Goal: Information Seeking & Learning: Get advice/opinions

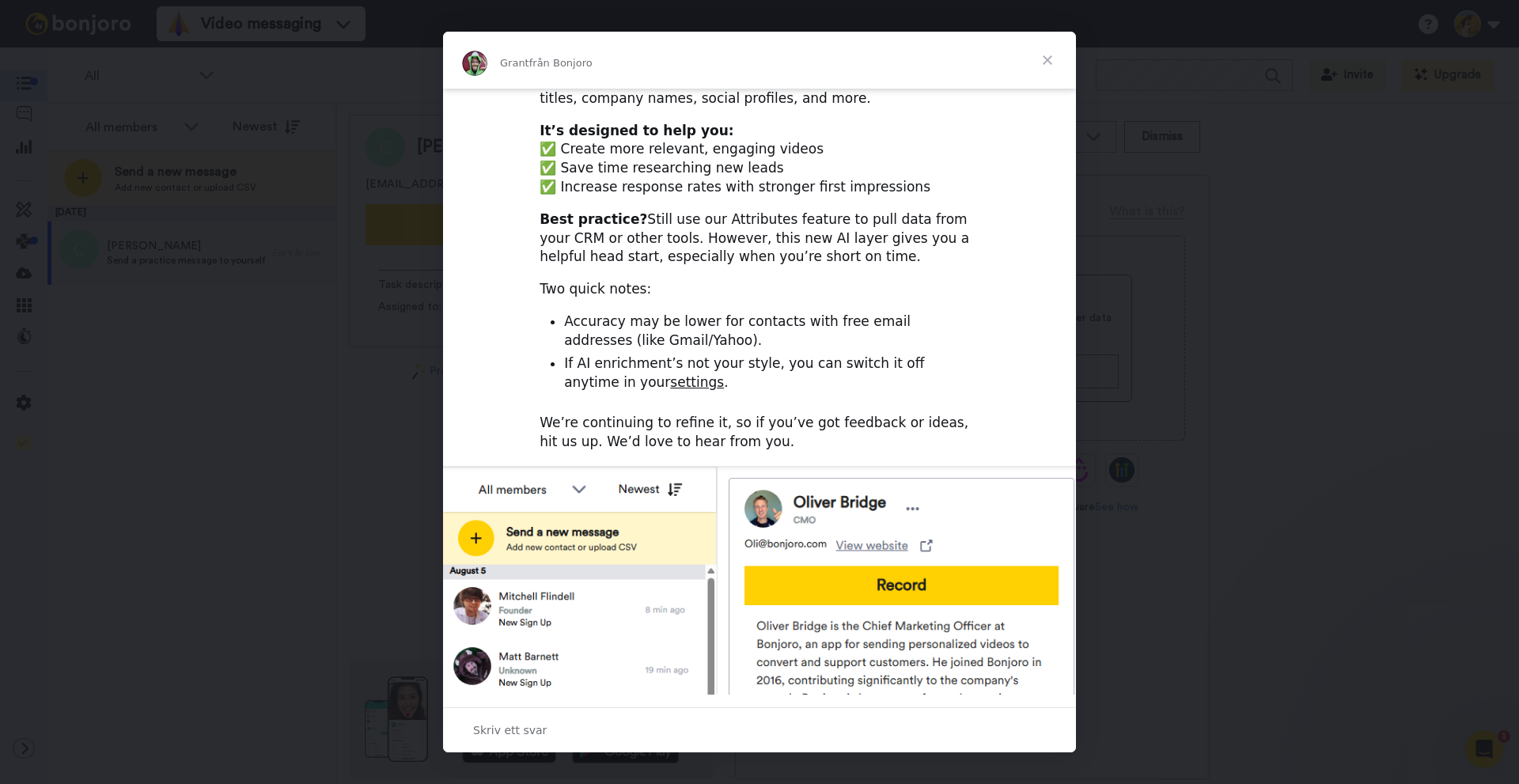
scroll to position [441, 0]
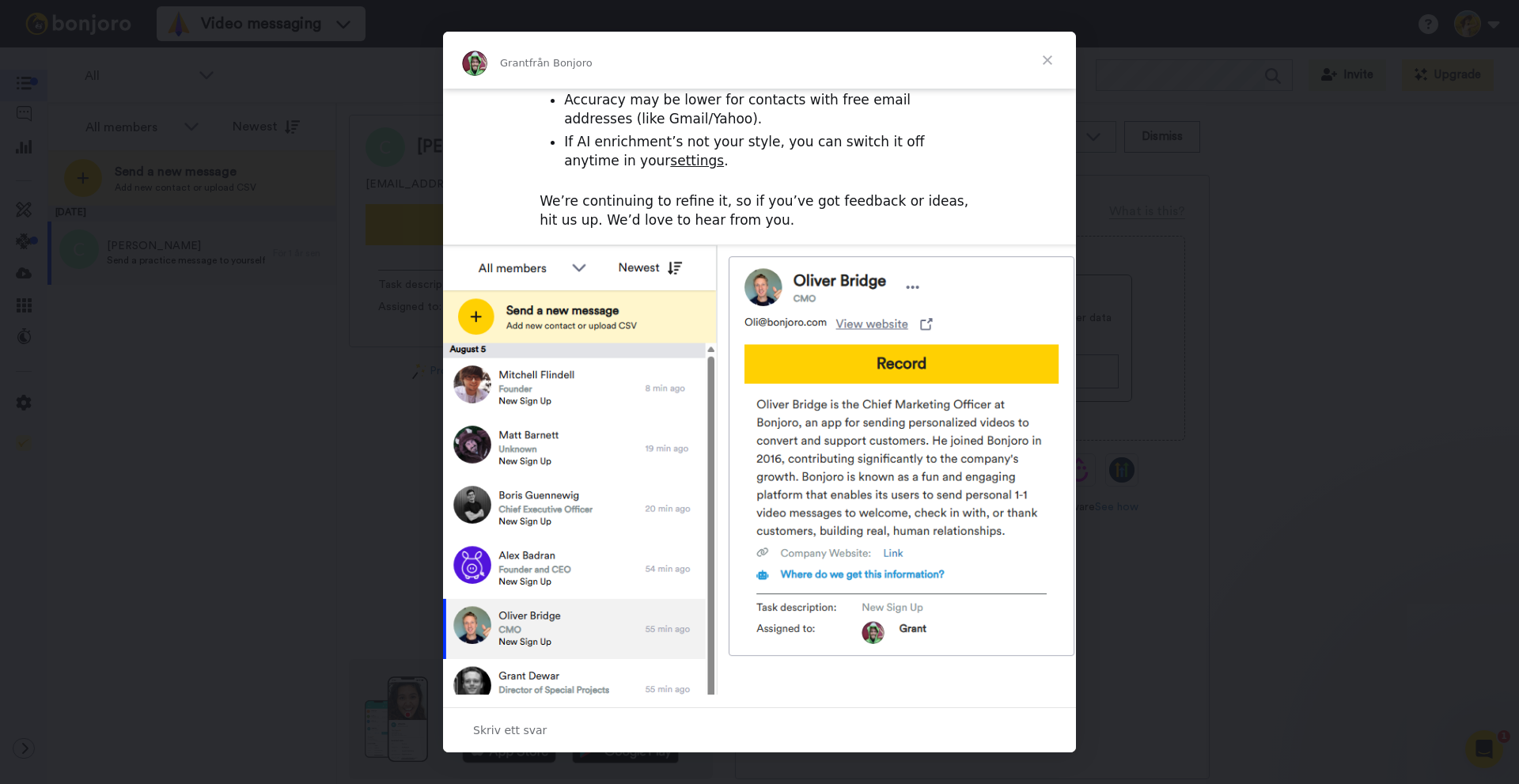
click at [1048, 61] on span "Stäng" at bounding box center [1048, 60] width 57 height 57
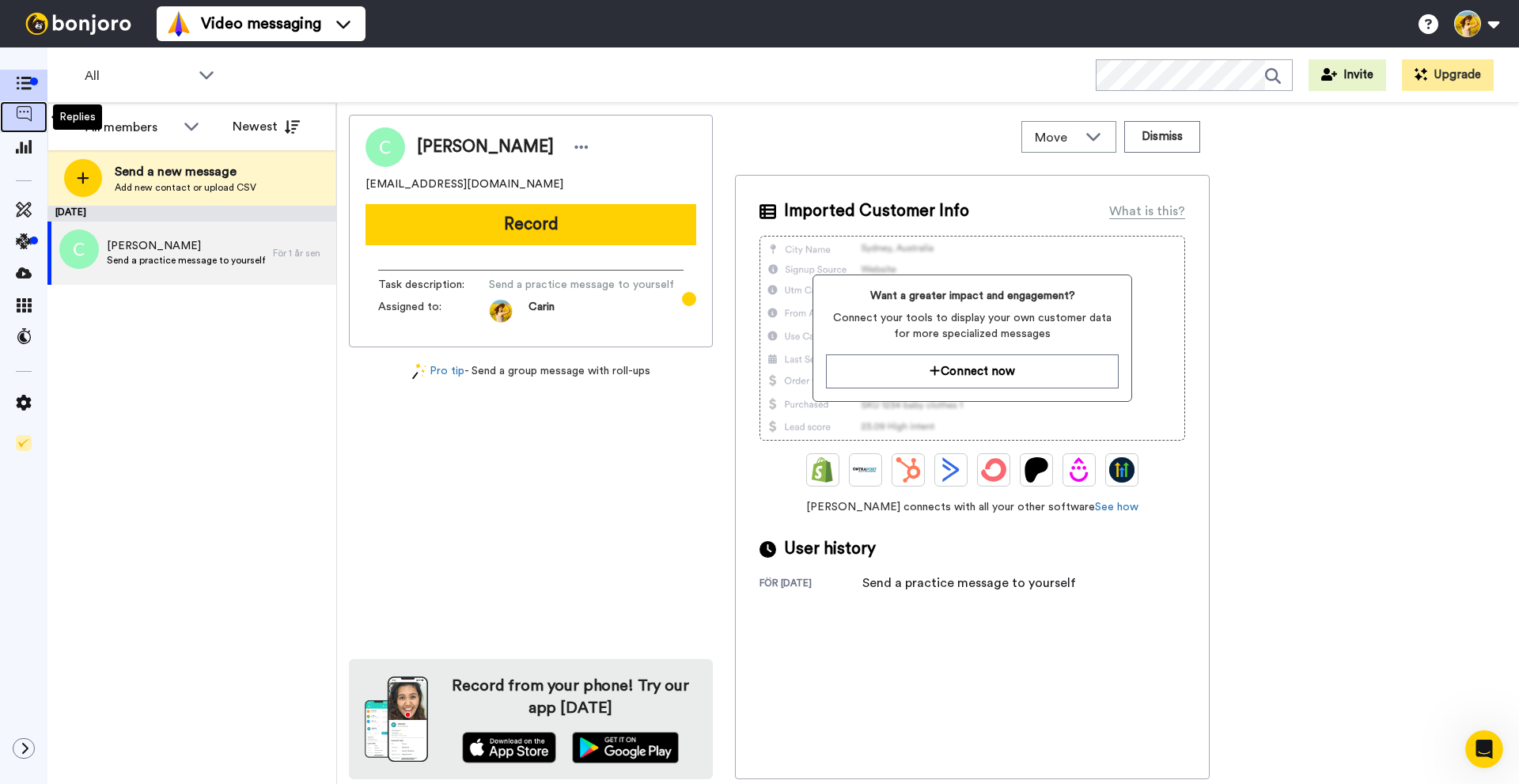
click at [29, 120] on icon at bounding box center [24, 114] width 16 height 16
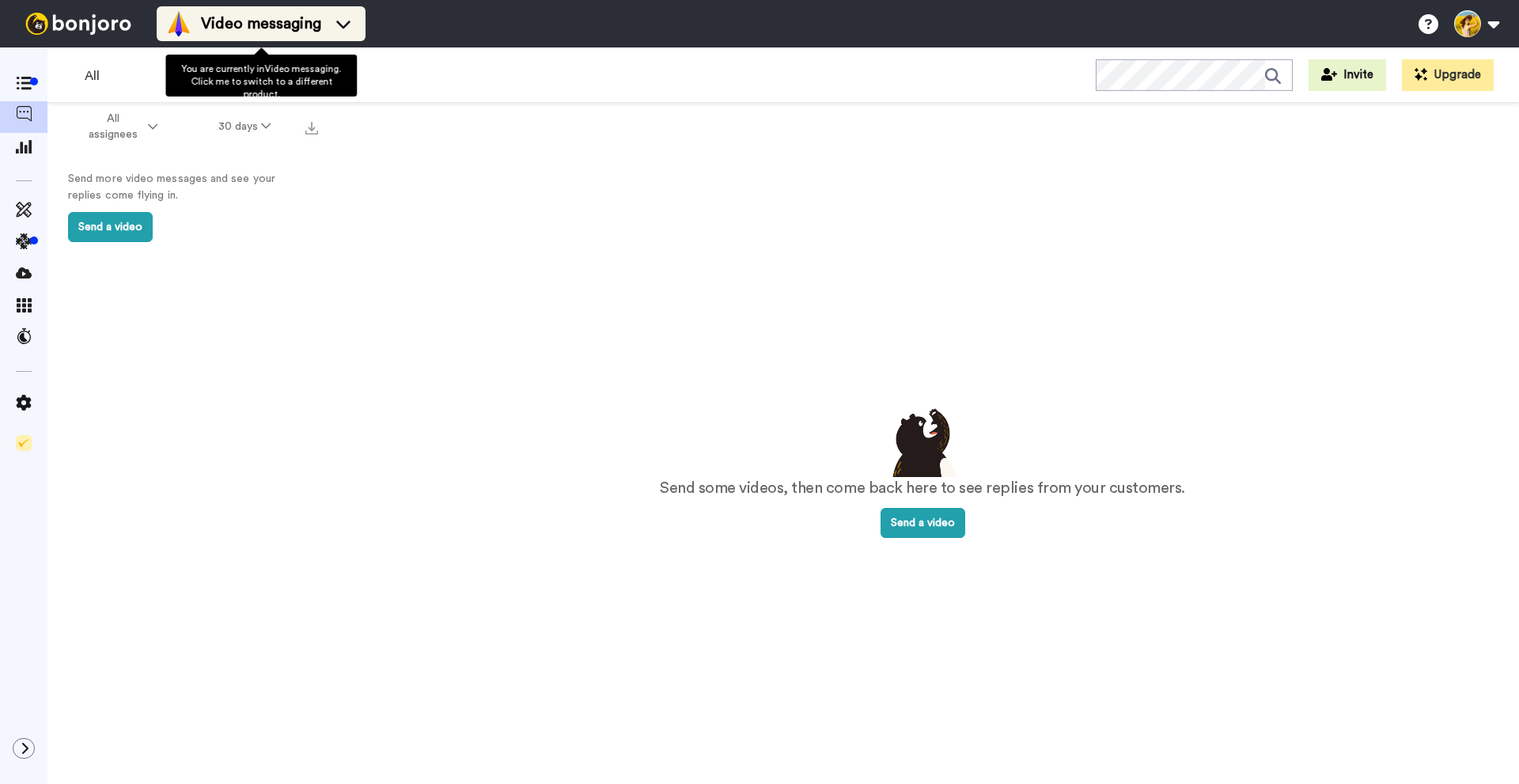
click at [284, 36] on div "Video messaging" at bounding box center [260, 23] width 190 height 25
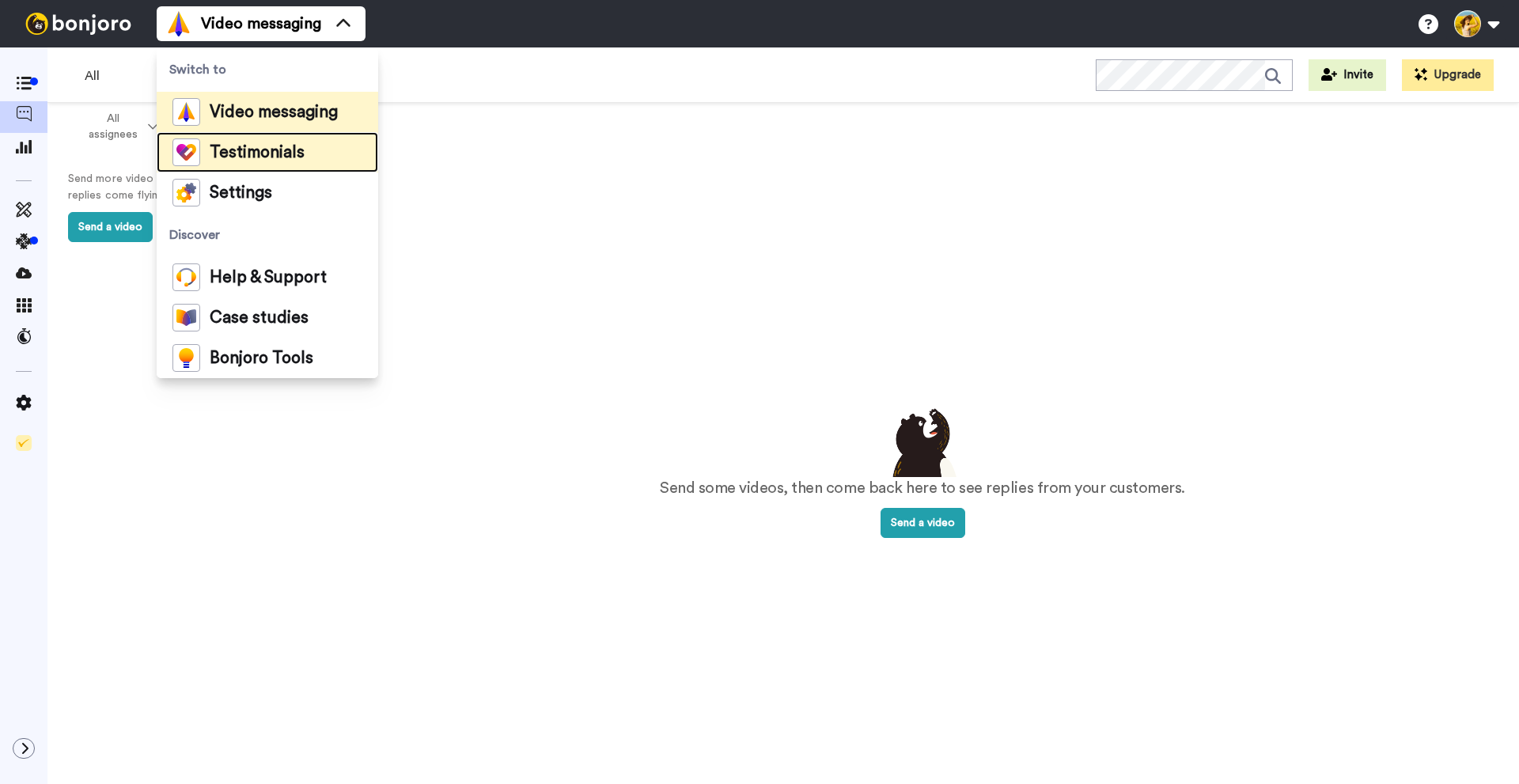
click at [278, 145] on span "Testimonials" at bounding box center [257, 153] width 95 height 16
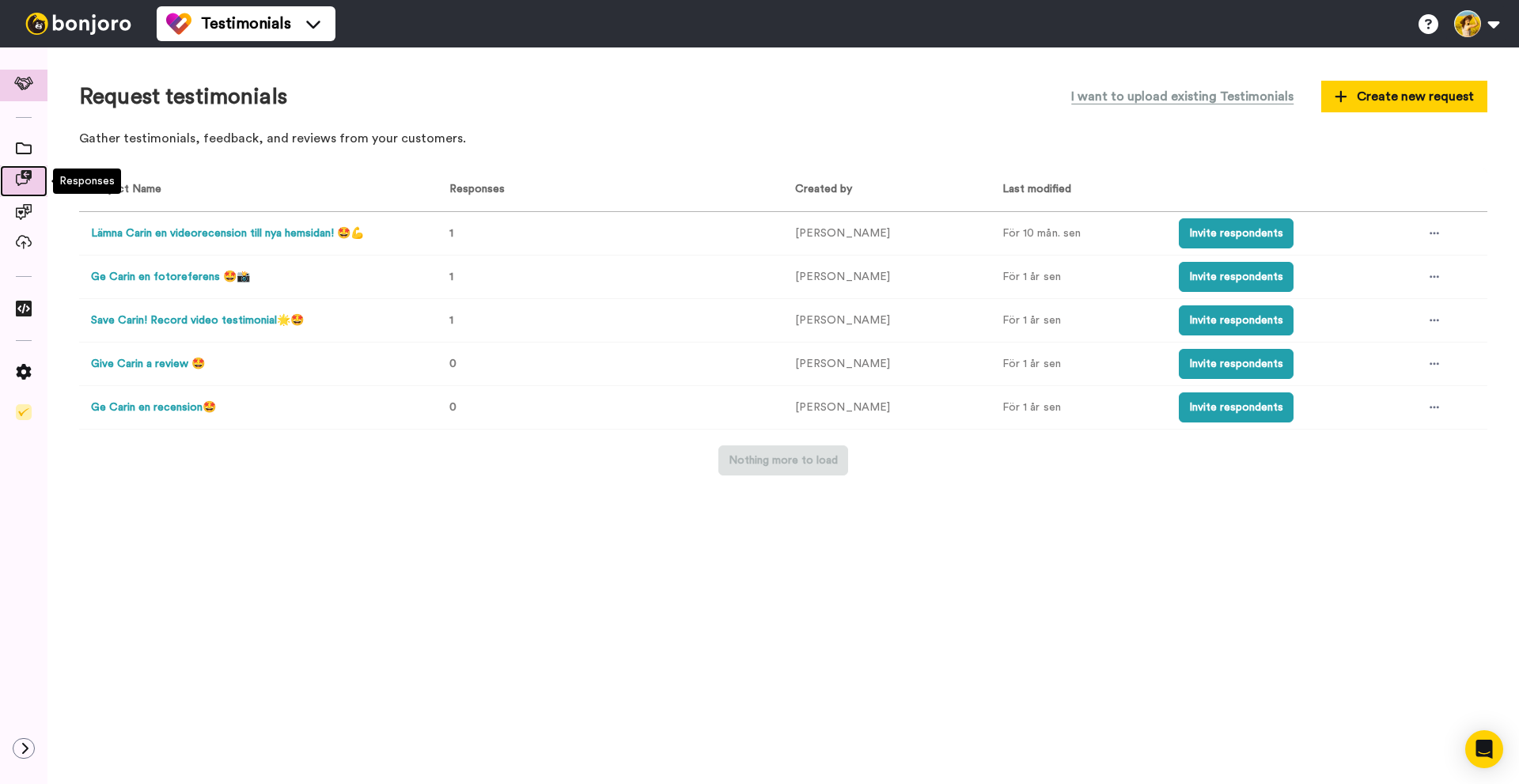
click at [19, 177] on icon at bounding box center [24, 178] width 16 height 16
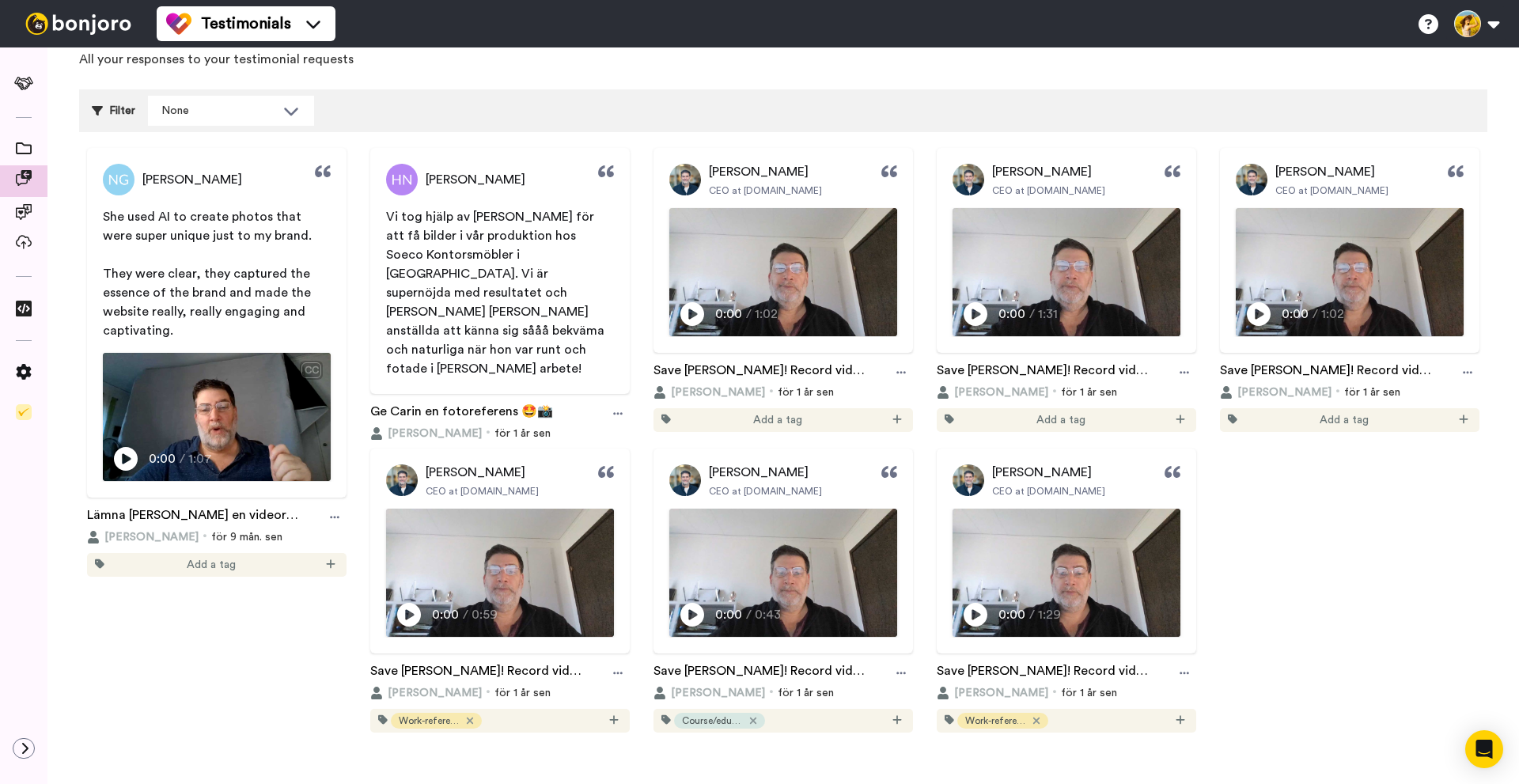
scroll to position [96, 0]
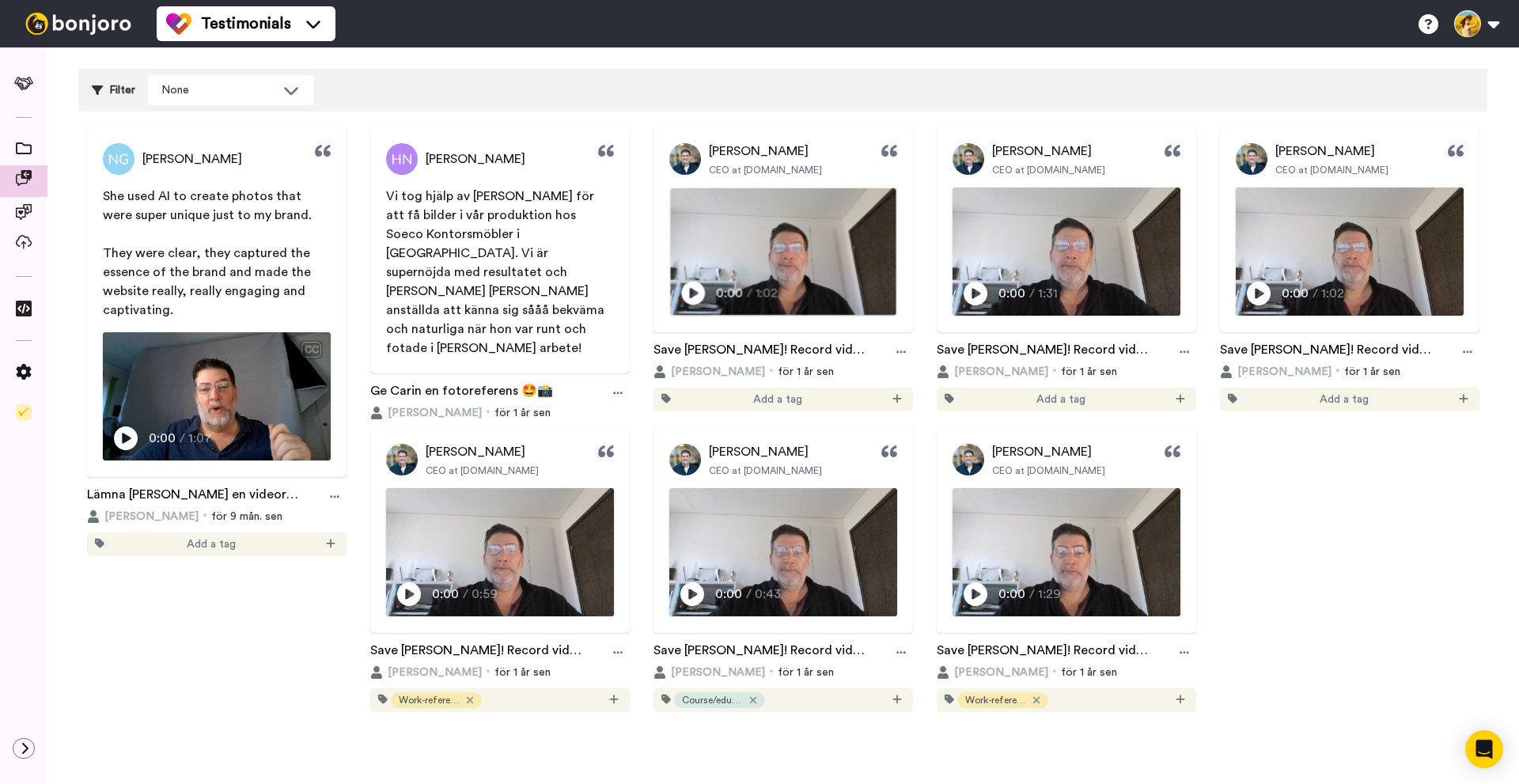
click at [686, 291] on icon "Play/Pause" at bounding box center [693, 293] width 24 height 30
click at [694, 285] on span "0:04" at bounding box center [694, 293] width 29 height 20
click at [971, 285] on icon at bounding box center [976, 293] width 24 height 24
click at [1044, 256] on video at bounding box center [1066, 252] width 226 height 127
click at [1252, 291] on icon "Play/Pause" at bounding box center [1259, 293] width 24 height 30
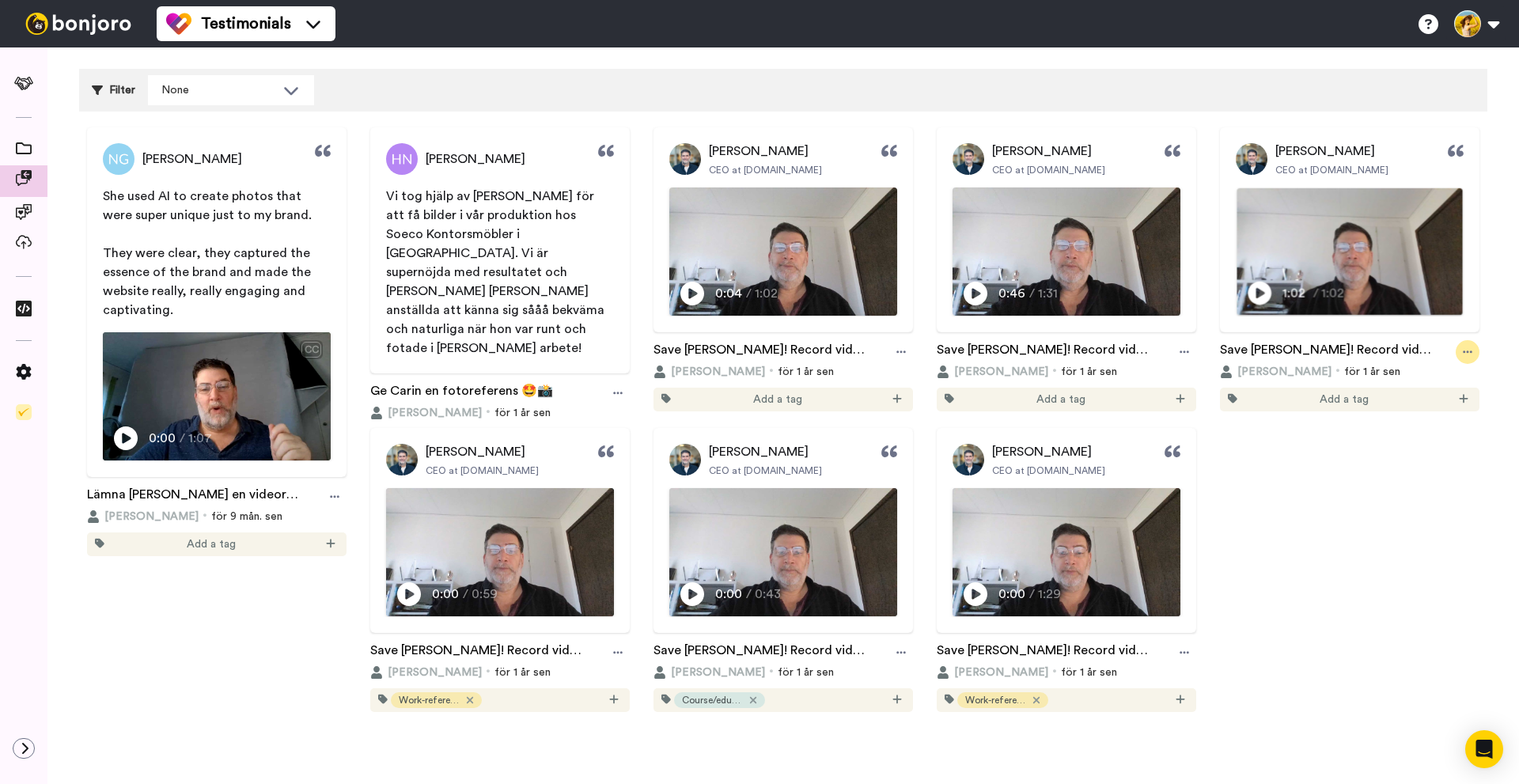
click at [1463, 347] on icon at bounding box center [1467, 352] width 10 height 11
click at [1392, 257] on video at bounding box center [1350, 252] width 226 height 127
click at [1383, 270] on video at bounding box center [1350, 252] width 226 height 127
click at [1462, 346] on div at bounding box center [1467, 351] width 24 height 24
click at [1445, 407] on div "Edit" at bounding box center [1424, 409] width 95 height 16
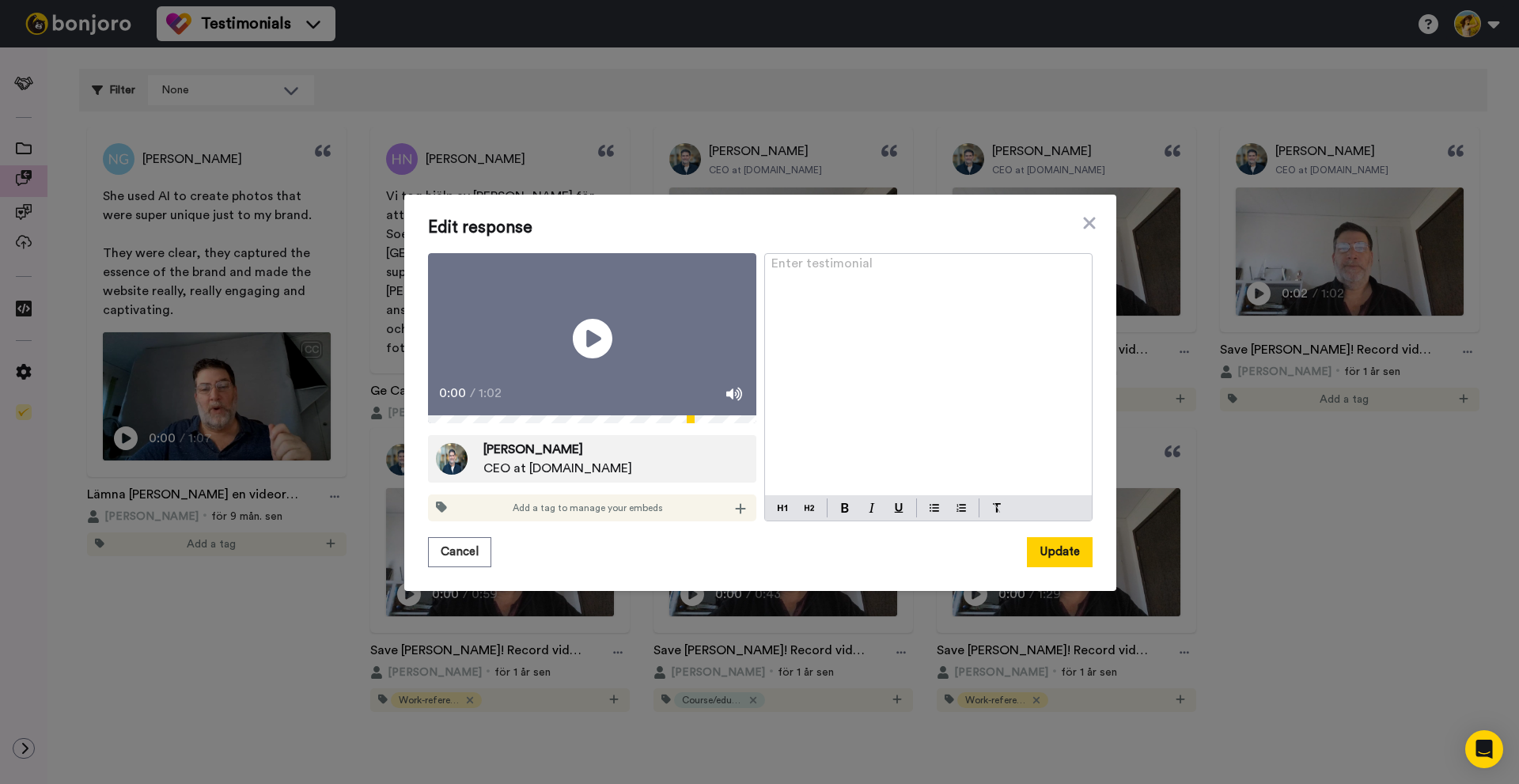
click at [1249, 539] on div "Edit response Play/Pause 0:00 / 1:02 [PERSON_NAME] CEO at [DOMAIN_NAME] Add a t…" at bounding box center [759, 392] width 1519 height 784
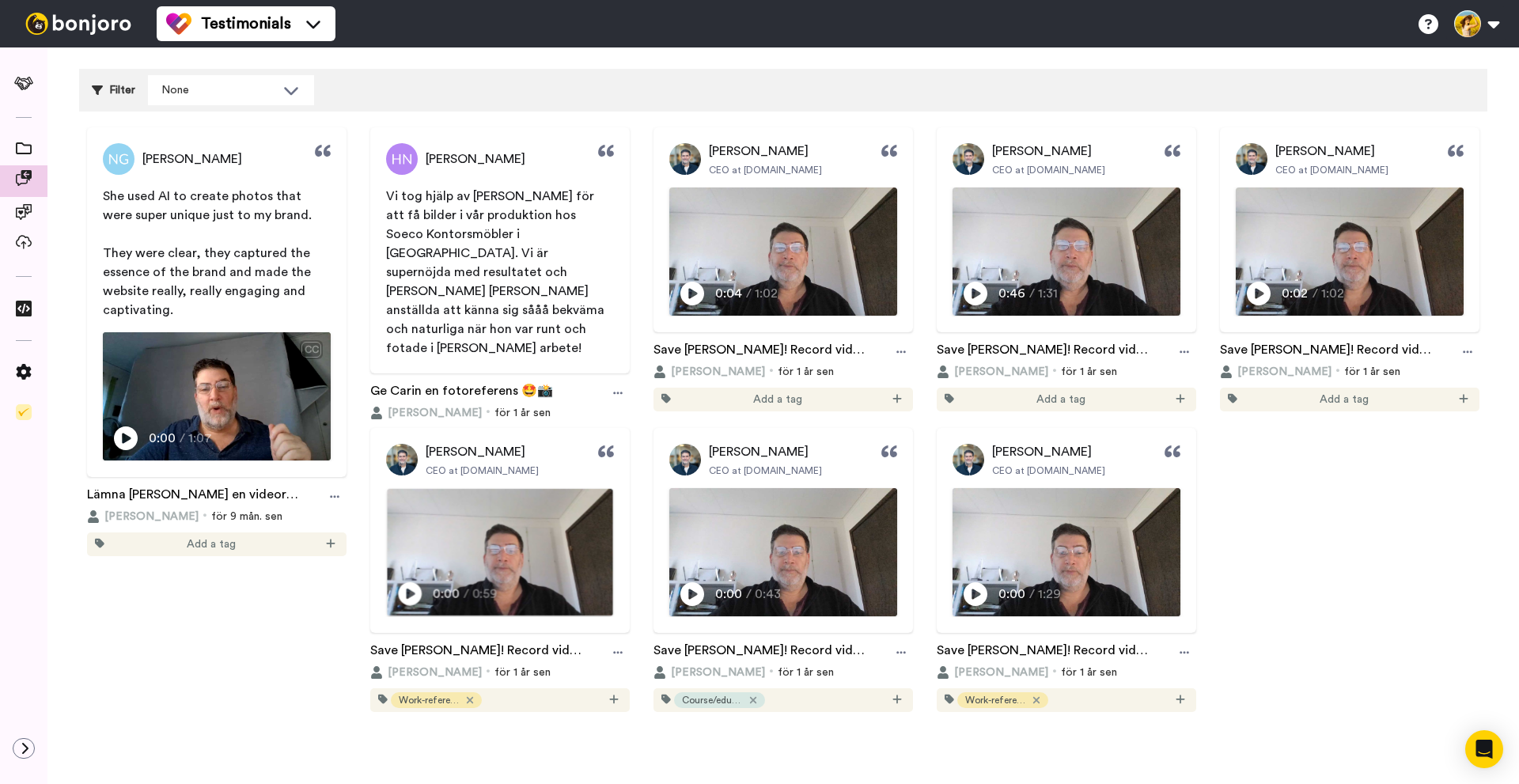
click at [398, 590] on icon at bounding box center [409, 594] width 24 height 24
click at [557, 543] on video at bounding box center [499, 552] width 226 height 127
click at [689, 592] on icon "Play/Pause" at bounding box center [693, 594] width 24 height 30
click at [725, 584] on span "0:43" at bounding box center [735, 594] width 29 height 20
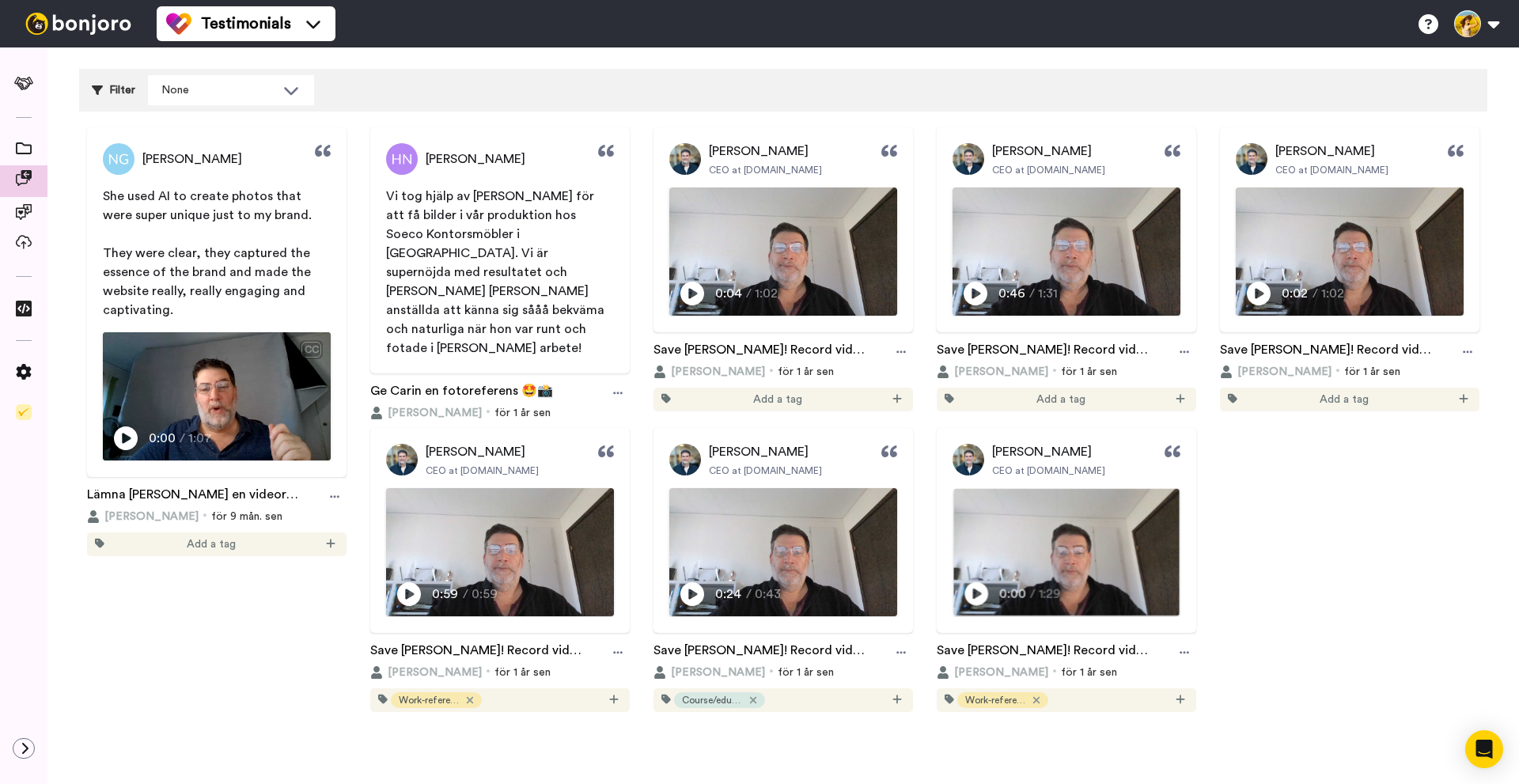
click at [973, 590] on icon at bounding box center [976, 594] width 24 height 24
click at [1050, 565] on video at bounding box center [1066, 552] width 226 height 127
click at [1313, 252] on video at bounding box center [1350, 252] width 226 height 127
click at [1463, 351] on icon at bounding box center [1467, 351] width 10 height 3
click at [1400, 261] on video at bounding box center [1350, 252] width 226 height 127
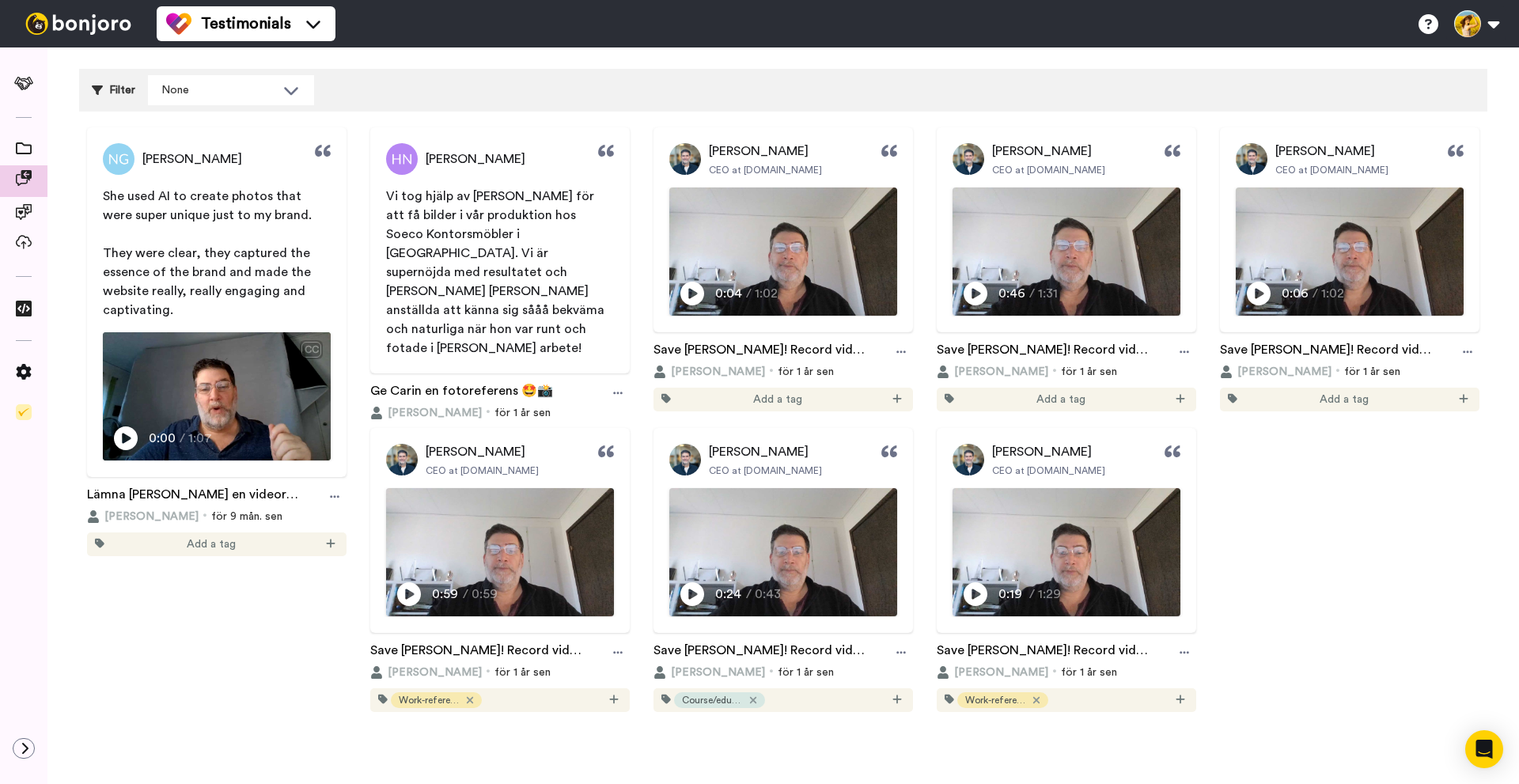
click at [1252, 284] on icon at bounding box center [1259, 293] width 24 height 24
click at [1281, 254] on video at bounding box center [1350, 252] width 226 height 127
click at [1463, 354] on icon at bounding box center [1467, 352] width 10 height 11
click at [1439, 411] on div "Edit" at bounding box center [1424, 409] width 95 height 16
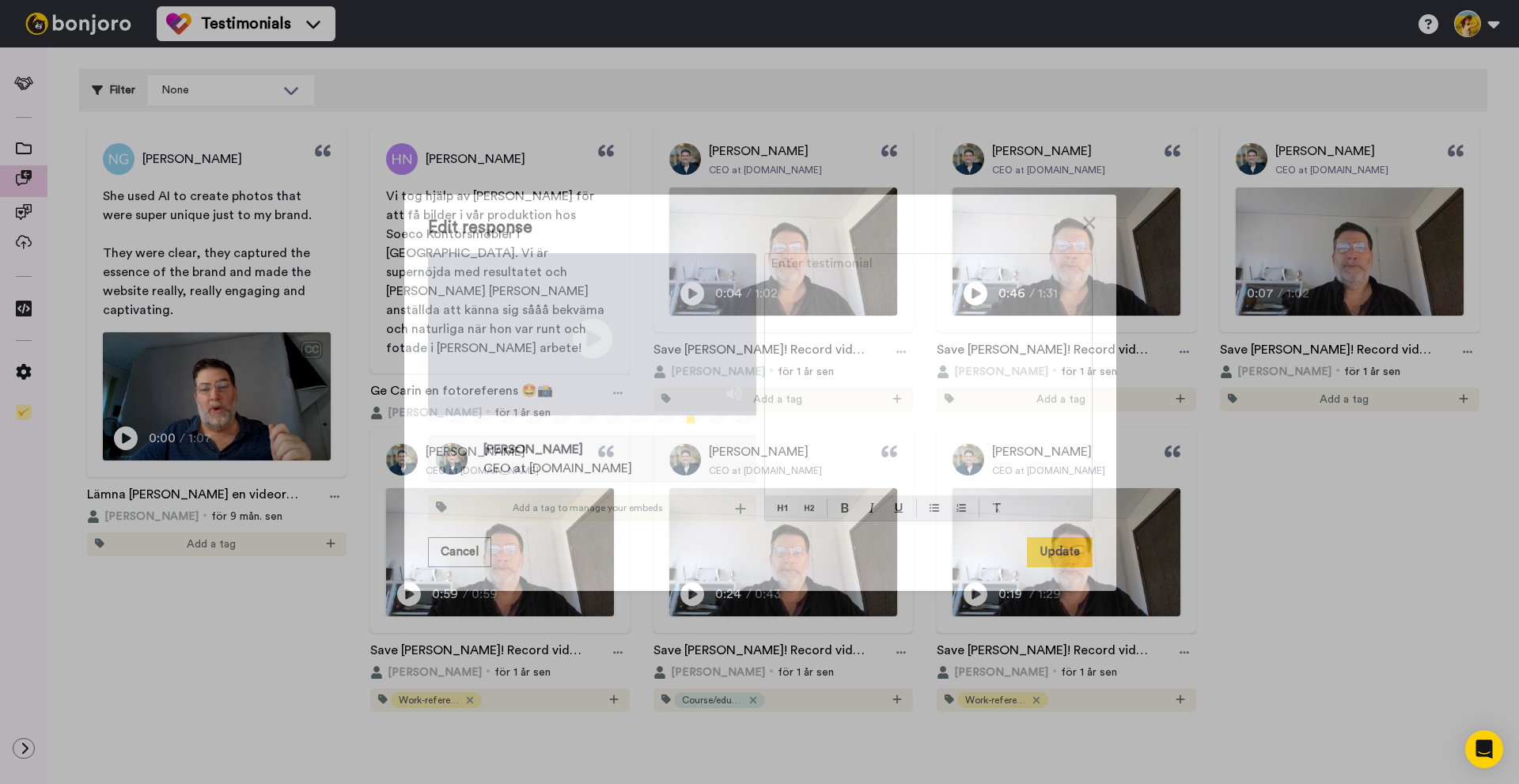
click at [816, 363] on div "Enter testimonial ﻿" at bounding box center [929, 375] width 326 height 242
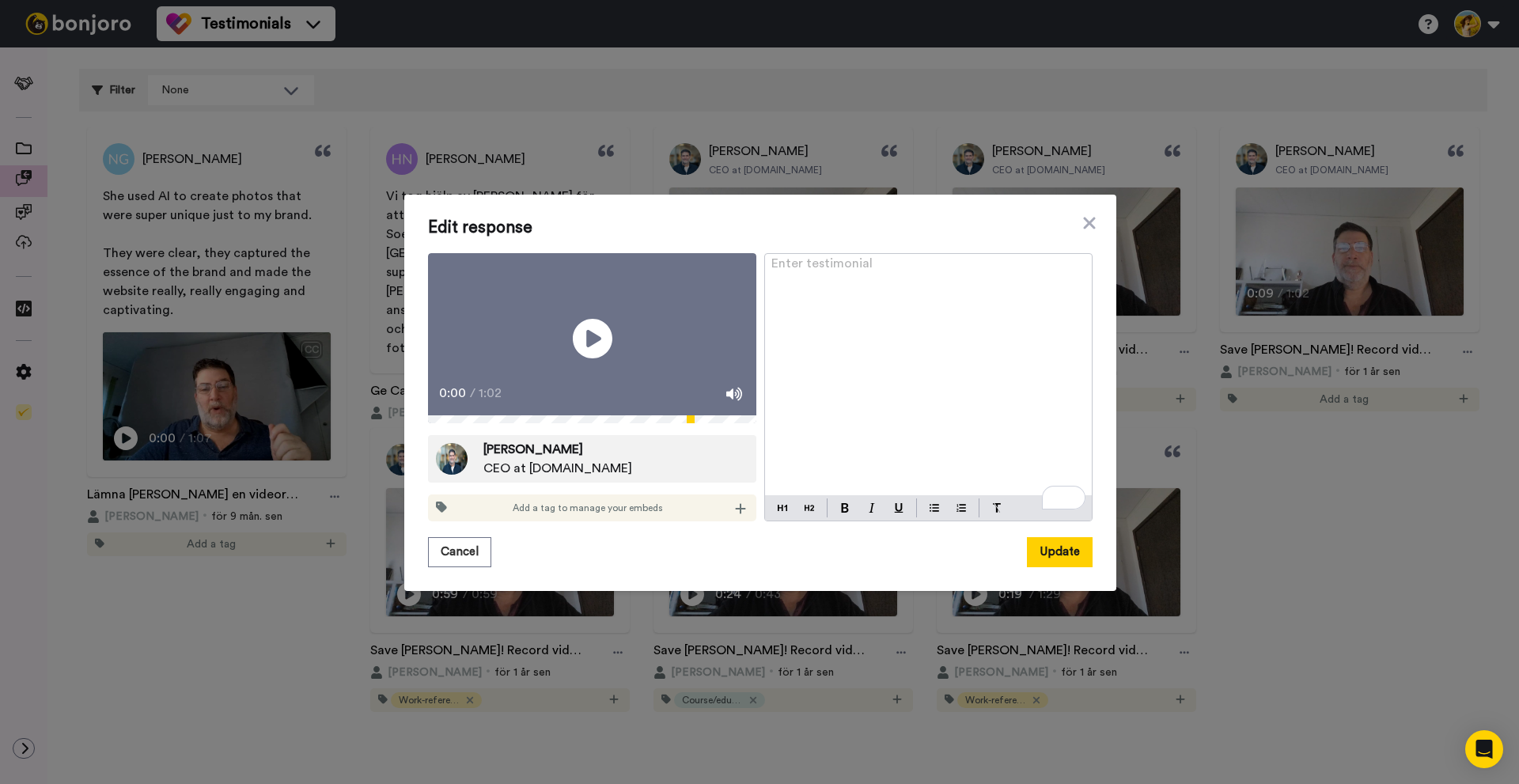
click at [1353, 265] on div "Edit response Play/Pause 0:00 / 1:02 [PERSON_NAME] CEO at [DOMAIN_NAME] Add a t…" at bounding box center [759, 392] width 1519 height 784
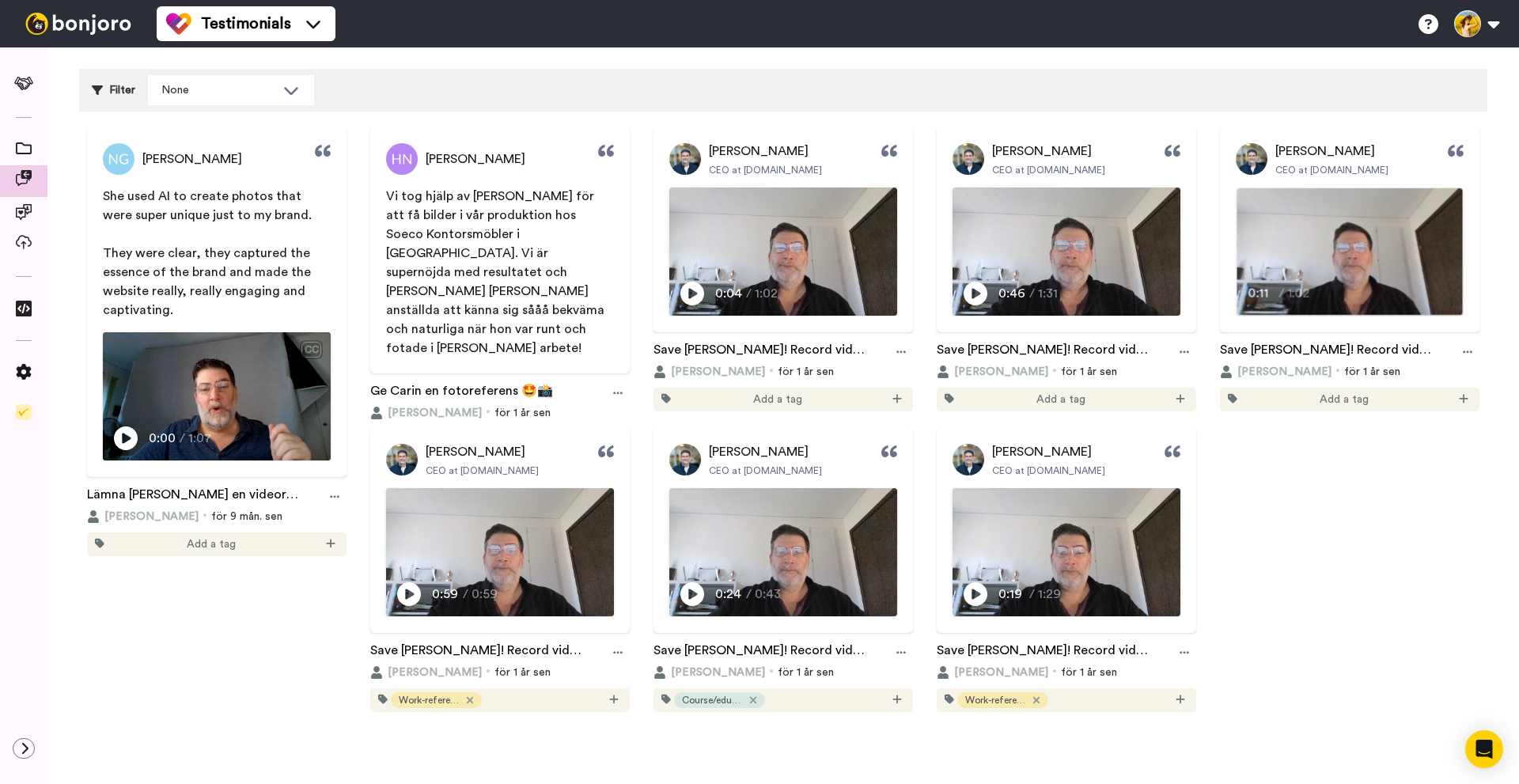
click at [1383, 251] on video at bounding box center [1350, 252] width 226 height 127
click at [1456, 352] on div at bounding box center [1467, 351] width 24 height 24
click at [1424, 396] on li "Edit" at bounding box center [1423, 410] width 119 height 29
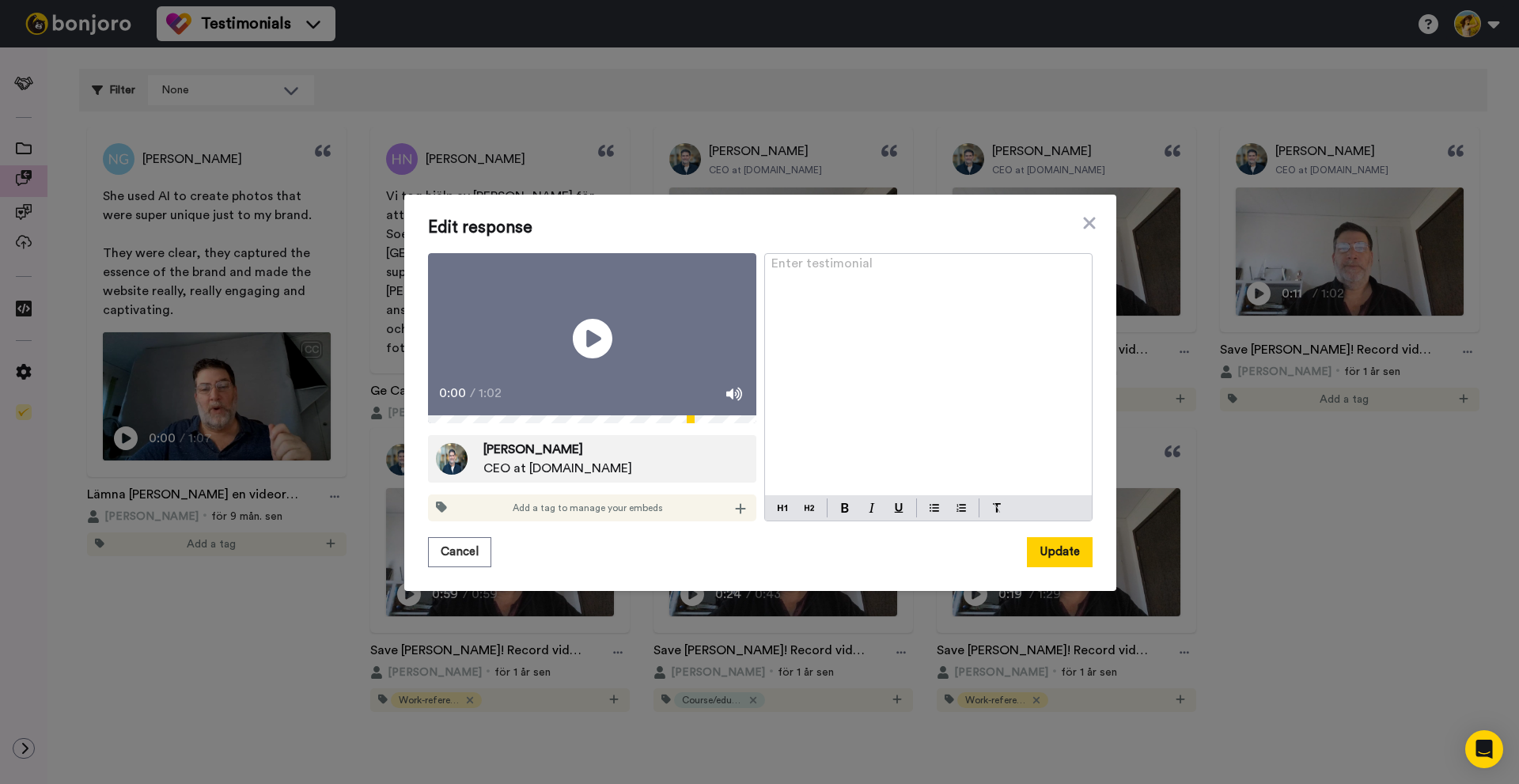
click at [843, 307] on div "Enter testimonial ﻿" at bounding box center [929, 375] width 326 height 242
click at [572, 327] on icon at bounding box center [592, 338] width 42 height 42
click at [619, 416] on div "0:01 / 1:02" at bounding box center [592, 399] width 328 height 33
click at [643, 434] on div "Play/Pause 0:01 / 1:02 [PERSON_NAME] CEO at [DOMAIN_NAME] Add a tag to manage y…" at bounding box center [592, 387] width 328 height 268
click at [635, 416] on div "0:01 / 1:02" at bounding box center [592, 399] width 328 height 33
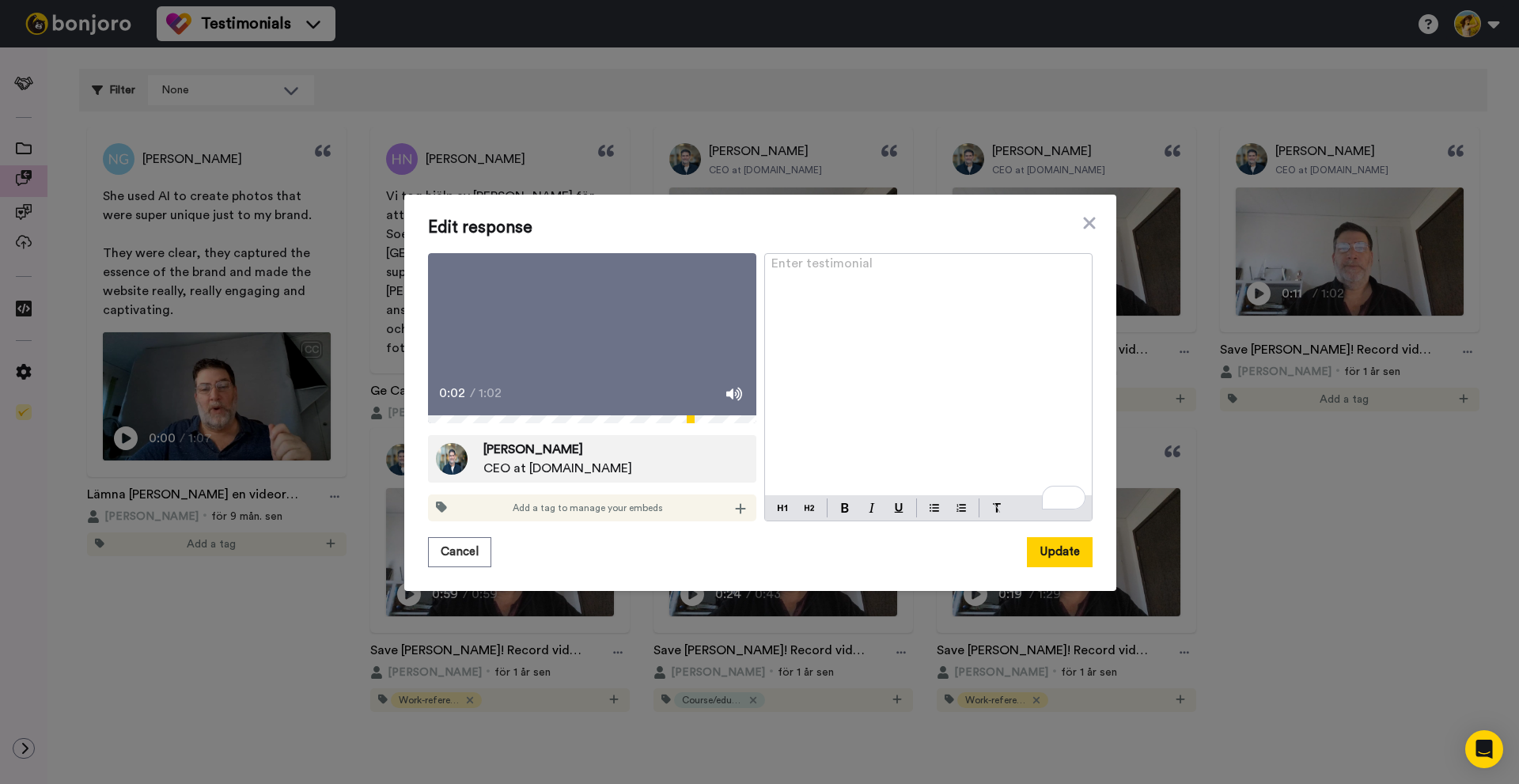
click at [887, 292] on div "Enter testimonial ﻿" at bounding box center [929, 375] width 326 height 242
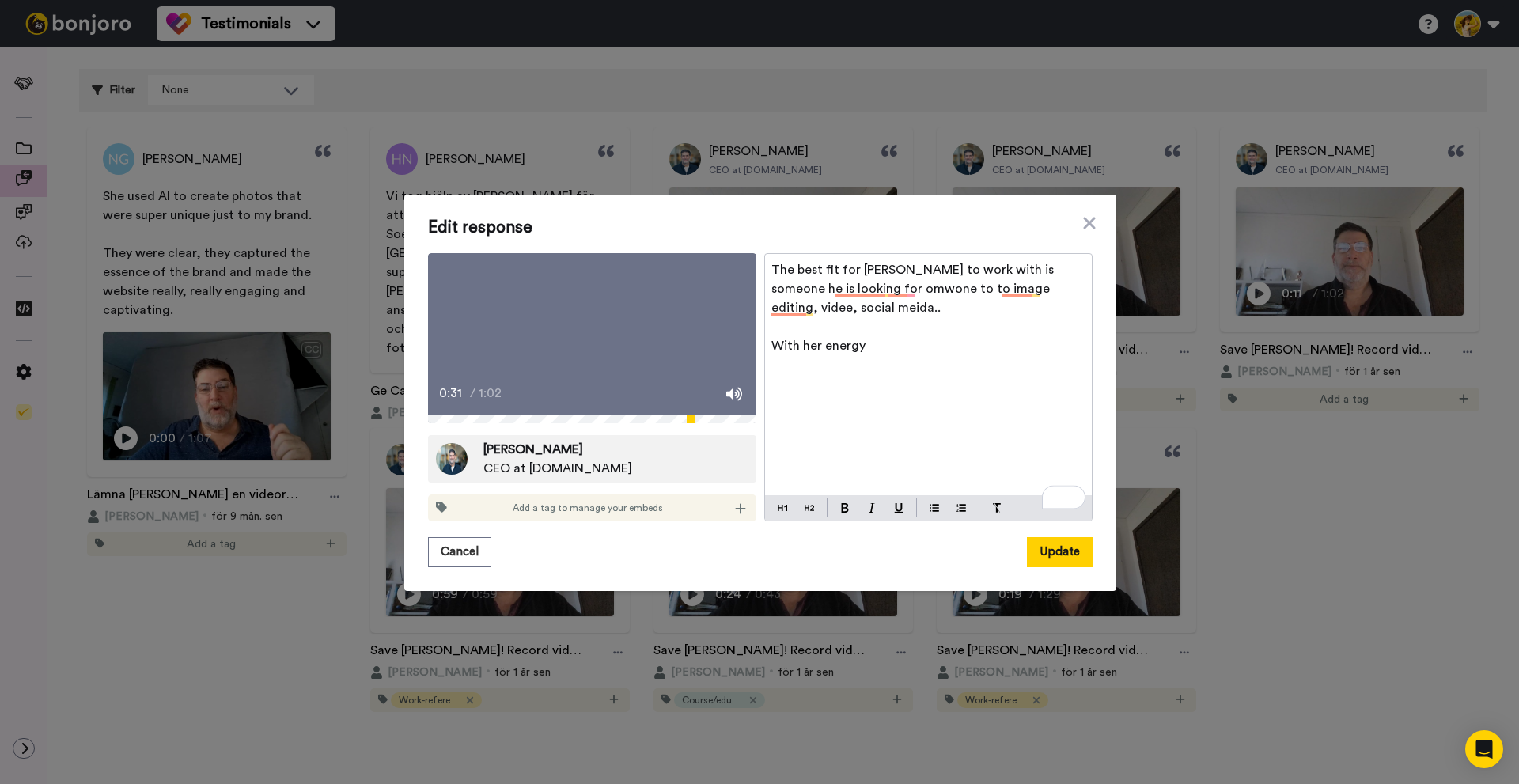
click at [572, 334] on icon at bounding box center [592, 338] width 42 height 42
click at [866, 336] on p "With her energy" at bounding box center [929, 345] width 314 height 19
click at [584, 348] on icon at bounding box center [592, 338] width 42 height 42
click at [852, 352] on p "With her energy and can do attitude, she acomplished things in a" at bounding box center [929, 355] width 314 height 38
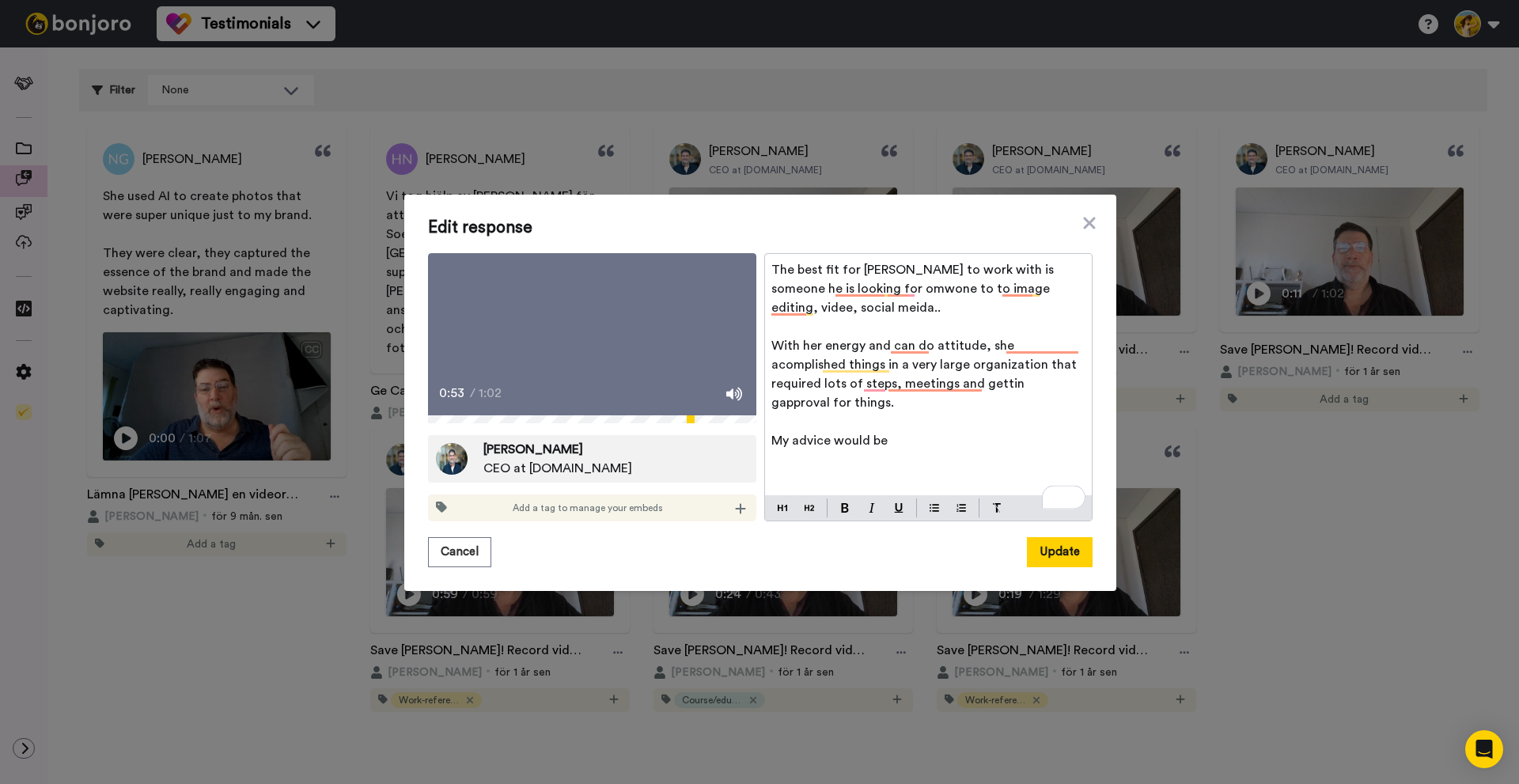
click at [572, 314] on icon "Play/Pause" at bounding box center [592, 338] width 42 height 75
click at [896, 432] on p "My advice would be" at bounding box center [929, 441] width 314 height 19
click at [675, 416] on div "0:53 / 1:02" at bounding box center [592, 399] width 328 height 33
click at [601, 342] on icon at bounding box center [592, 338] width 42 height 42
click at [910, 432] on p "My advice would be, if you are thinking about hiring her, regardless of what" at bounding box center [929, 450] width 314 height 38
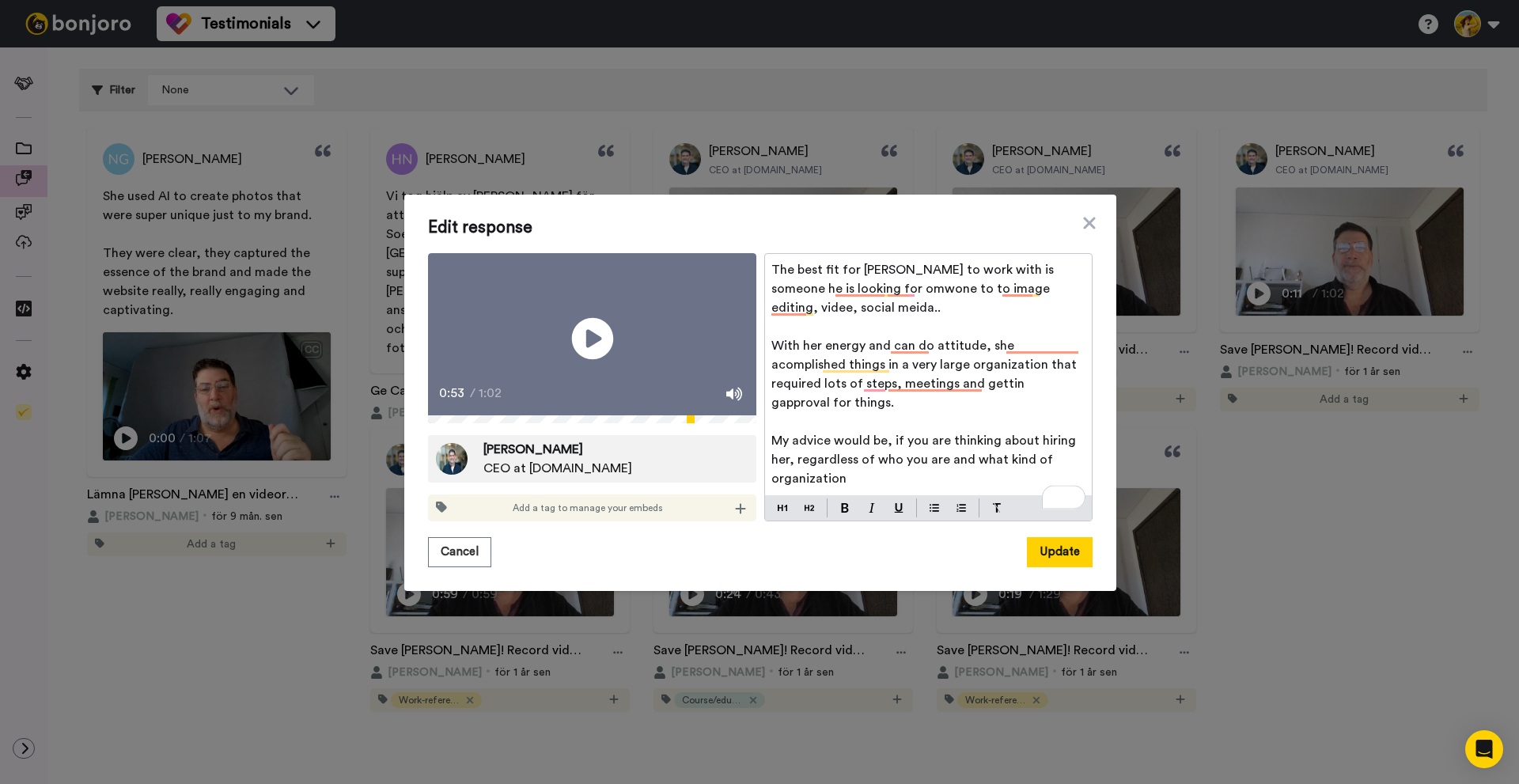
click at [580, 336] on icon "Play/Pause" at bounding box center [592, 338] width 42 height 75
click at [579, 340] on icon "Play/Pause" at bounding box center [592, 338] width 42 height 75
click at [863, 452] on p "My advice would be, if you are thinking about hiring her, regardless of who you…" at bounding box center [929, 460] width 314 height 57
click at [587, 338] on icon "Play/Pause" at bounding box center [592, 338] width 42 height 75
click at [596, 339] on icon at bounding box center [592, 338] width 42 height 42
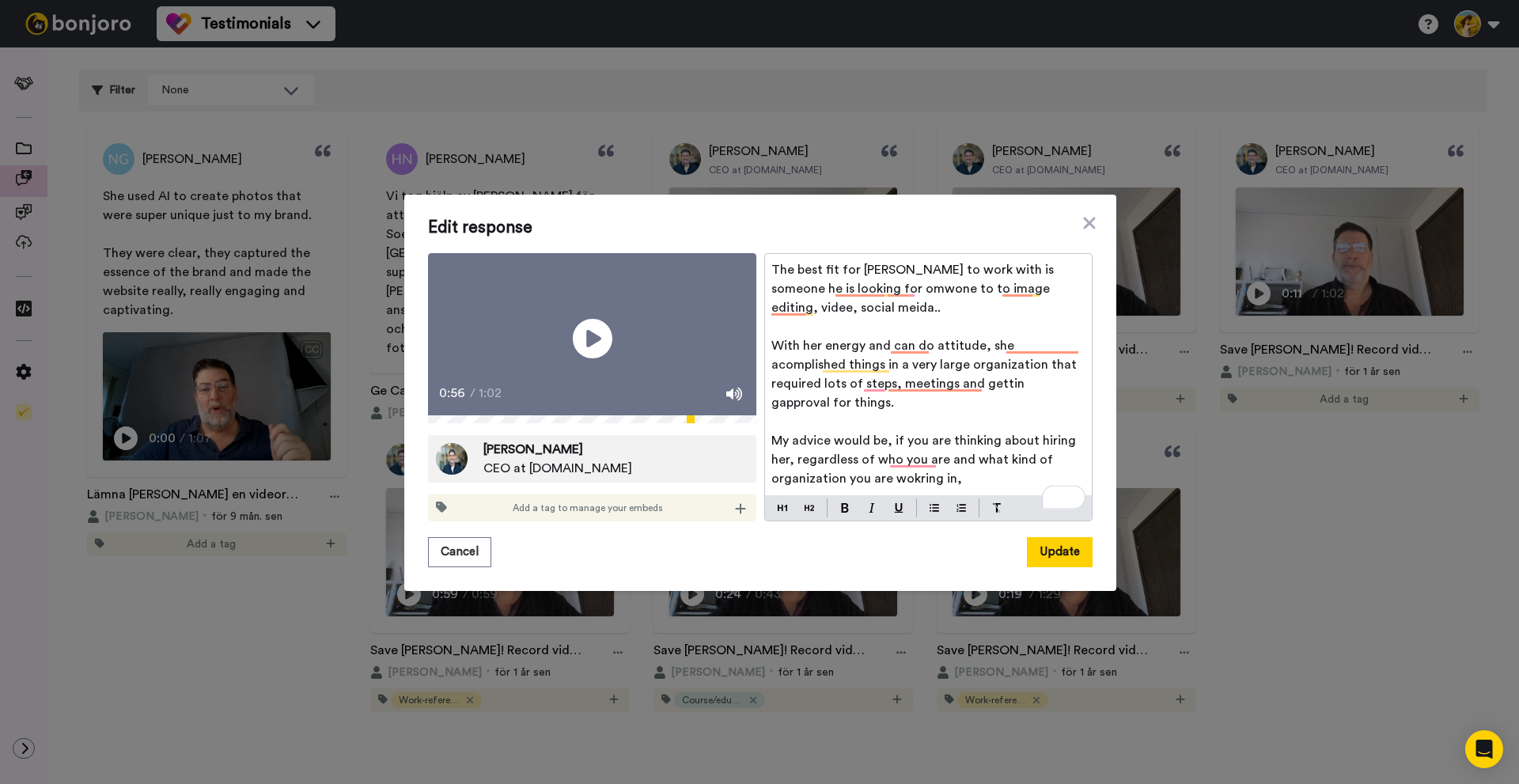
click at [964, 450] on p "My advice would be, if you are thinking about hiring her, regardless of who you…" at bounding box center [929, 460] width 314 height 57
click at [590, 347] on icon at bounding box center [592, 338] width 42 height 42
click at [1031, 453] on p "My advice would be, if you are thinking about hiring her, regardless of who you…" at bounding box center [929, 460] width 314 height 57
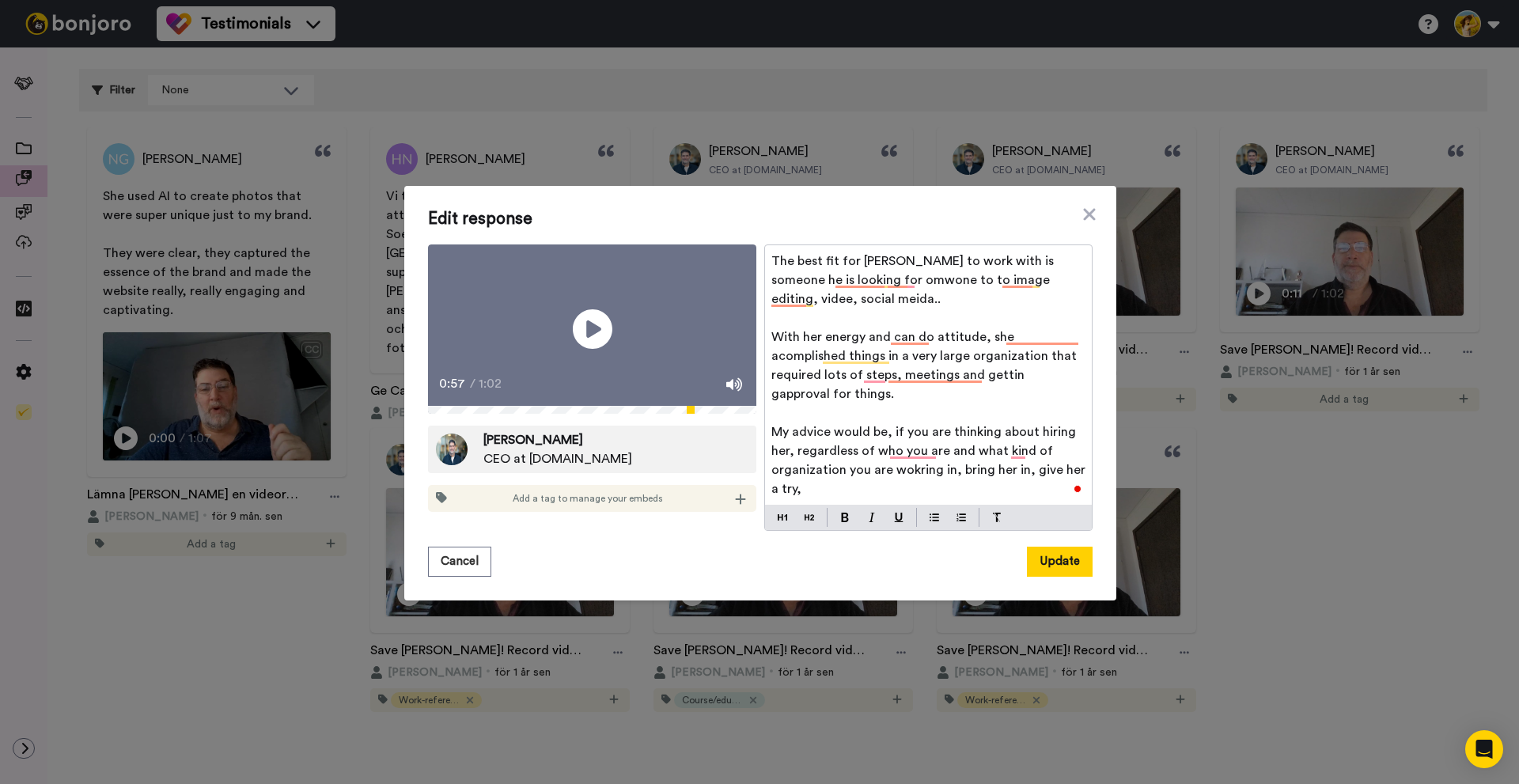
click at [615, 331] on video at bounding box center [592, 329] width 328 height 170
click at [601, 338] on icon at bounding box center [592, 329] width 42 height 42
click at [830, 472] on p "My advice would be, if you are thinking about hiring her, regardless of who you…" at bounding box center [929, 460] width 314 height 76
click at [572, 317] on icon "Play/Pause" at bounding box center [592, 329] width 42 height 75
click at [590, 329] on icon at bounding box center [592, 329] width 42 height 42
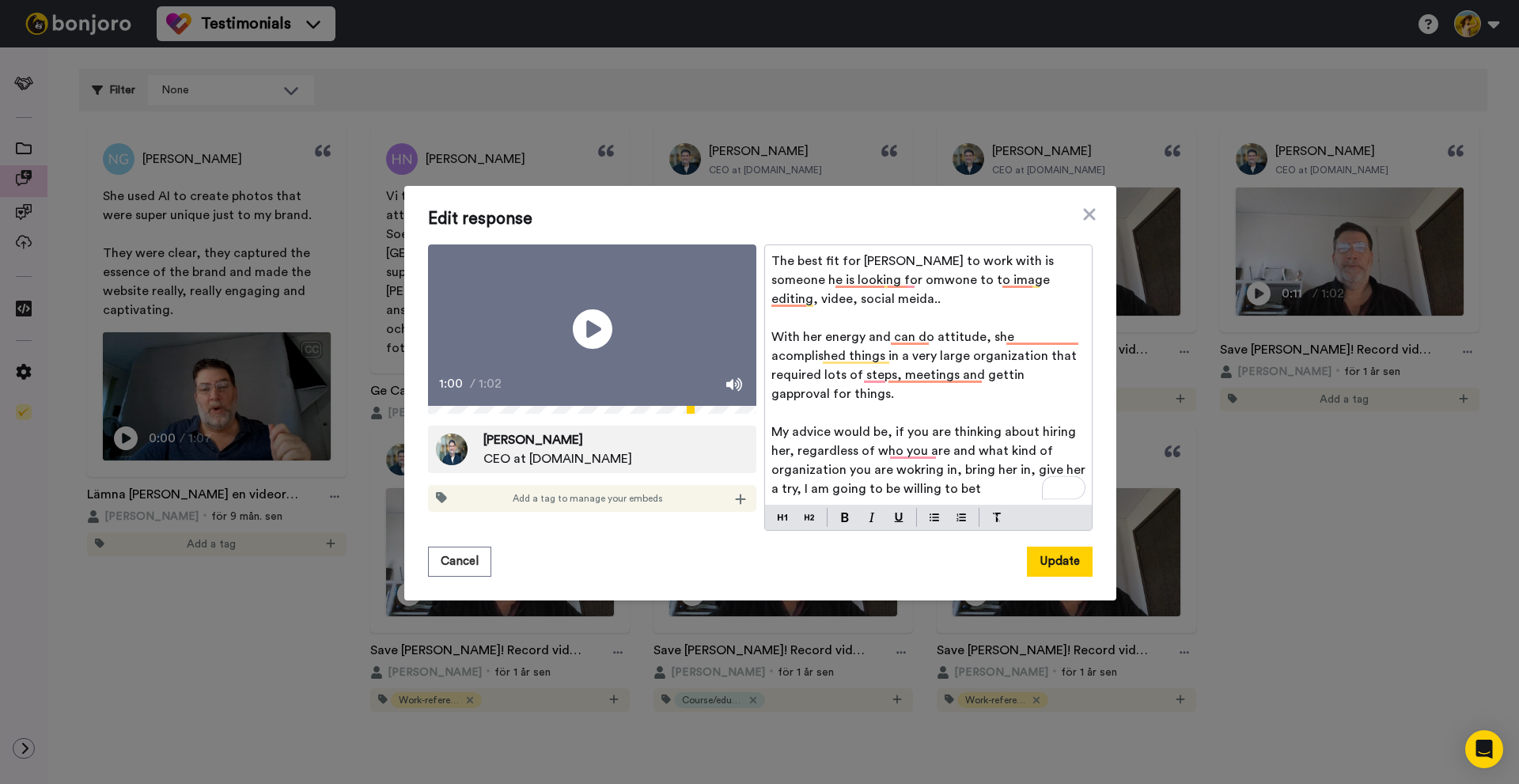
click at [1000, 489] on div "The best fit for [PERSON_NAME] to work with is someone he is looking for omwone…" at bounding box center [929, 375] width 326 height 260
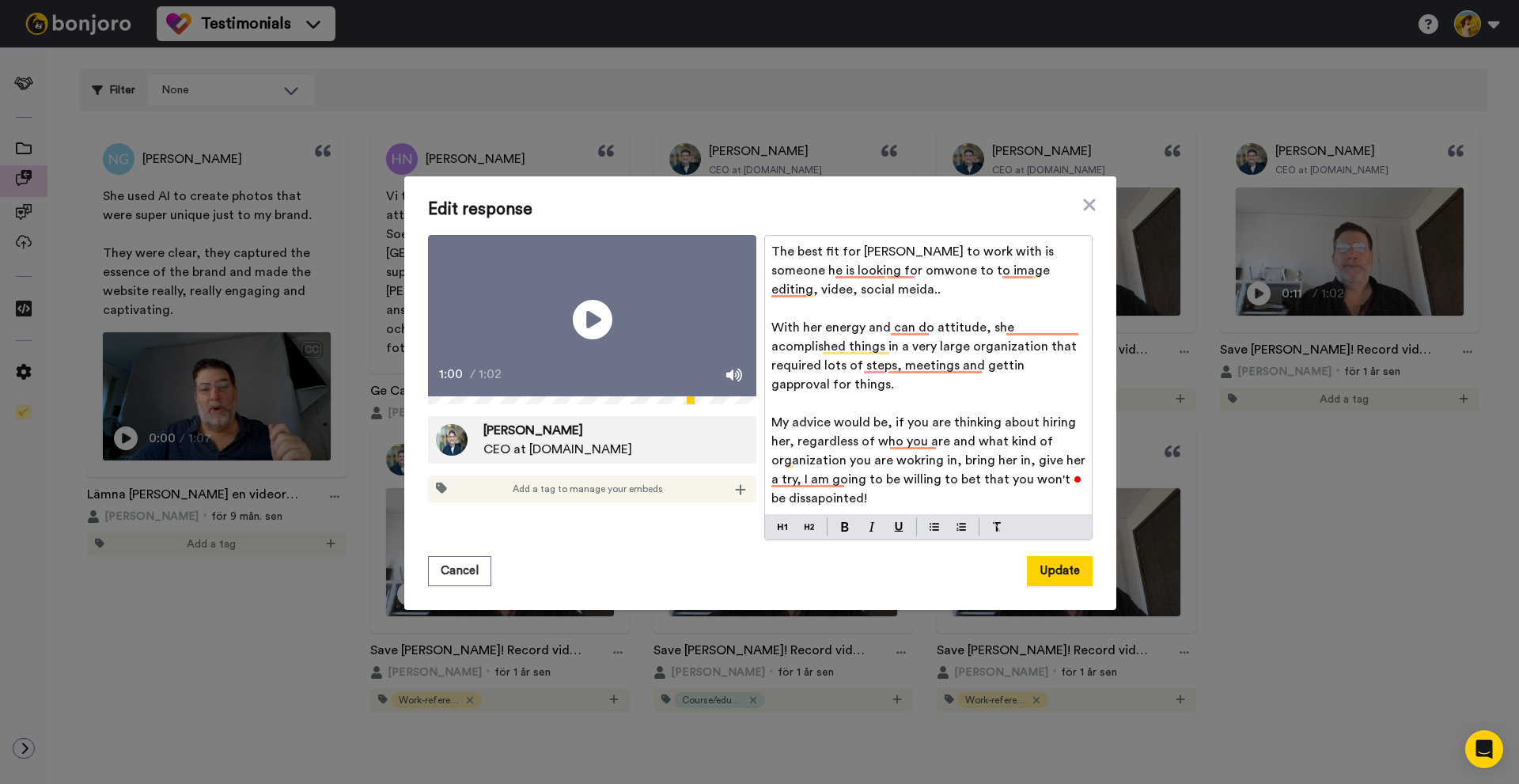
click at [772, 417] on span "My advice would be, if you are thinking about hiring her, regardless of who you…" at bounding box center [930, 460] width 318 height 88
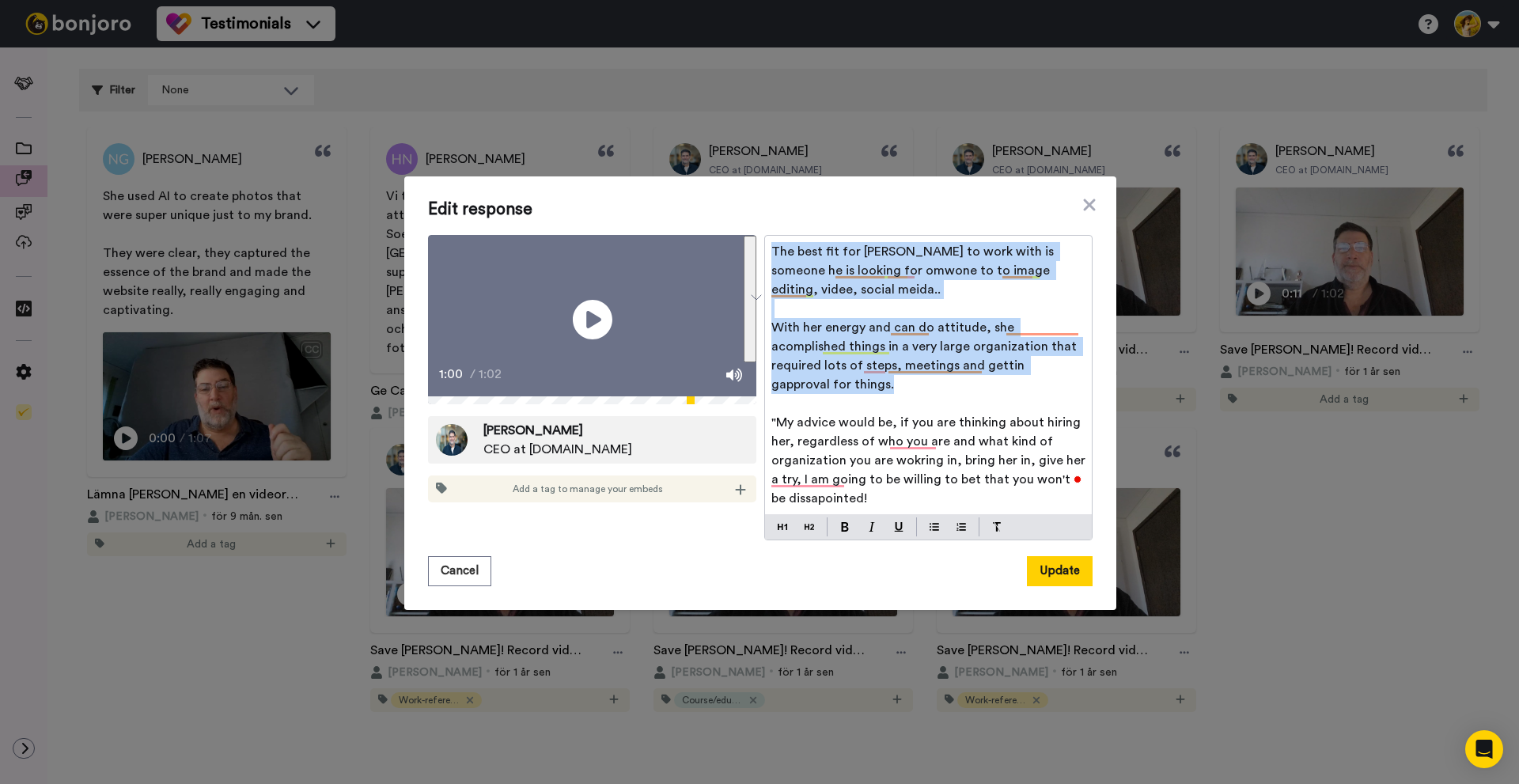
drag, startPoint x: 1065, startPoint y: 369, endPoint x: 747, endPoint y: 244, distance: 341.7
click at [747, 244] on div "Play/Pause 1:00 / 1:02 [PERSON_NAME] CEO at [DOMAIN_NAME] Add a tag to manage y…" at bounding box center [760, 387] width 665 height 305
click at [876, 310] on p "﻿" at bounding box center [929, 308] width 314 height 19
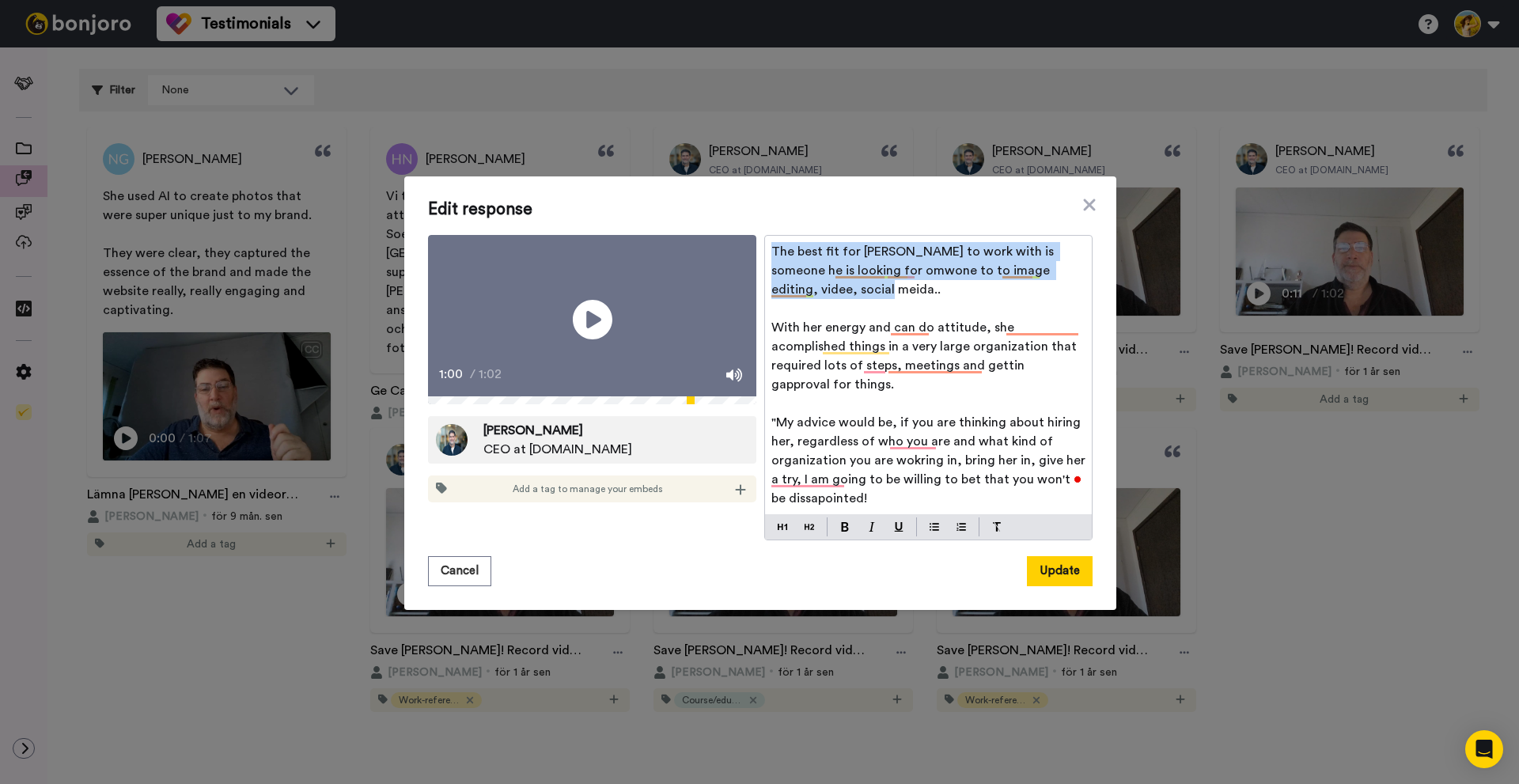
drag, startPoint x: 823, startPoint y: 293, endPoint x: 753, endPoint y: 228, distance: 95.5
click at [753, 228] on div "Edit response Play/Pause 1:00 / 1:02 [PERSON_NAME] CEO at [DOMAIN_NAME] Add a t…" at bounding box center [760, 392] width 665 height 386
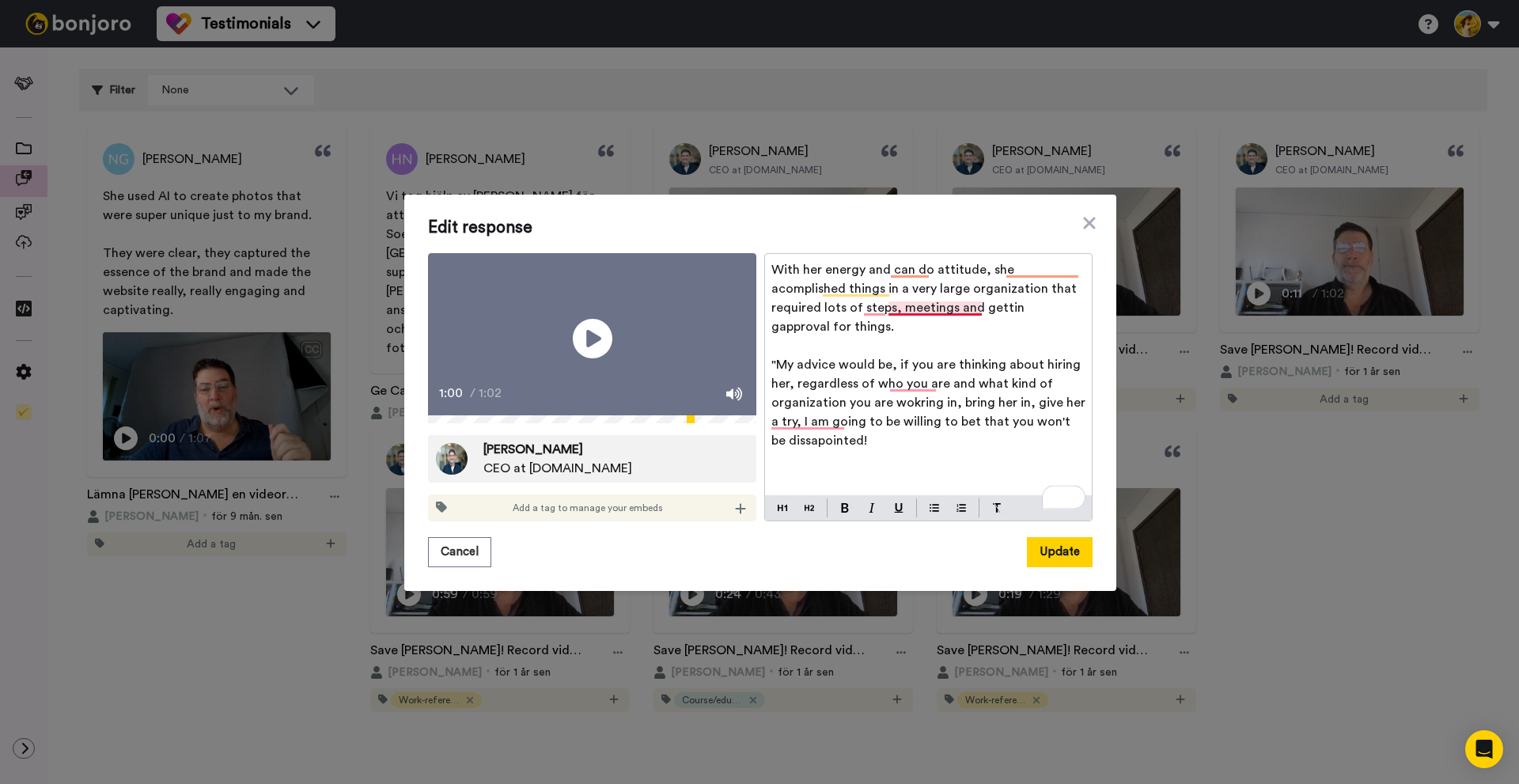
click at [922, 298] on span "With her energy and can do attitude, she acomplished things in a very large org…" at bounding box center [926, 298] width 309 height 70
click at [935, 355] on p ""My advice would be, if you are thinking about hiring her, regardless of who yo…" at bounding box center [929, 402] width 314 height 95
click at [772, 359] on span ""My advice would be, if you are thinking about hiring her, regardless of who yo…" at bounding box center [930, 402] width 318 height 88
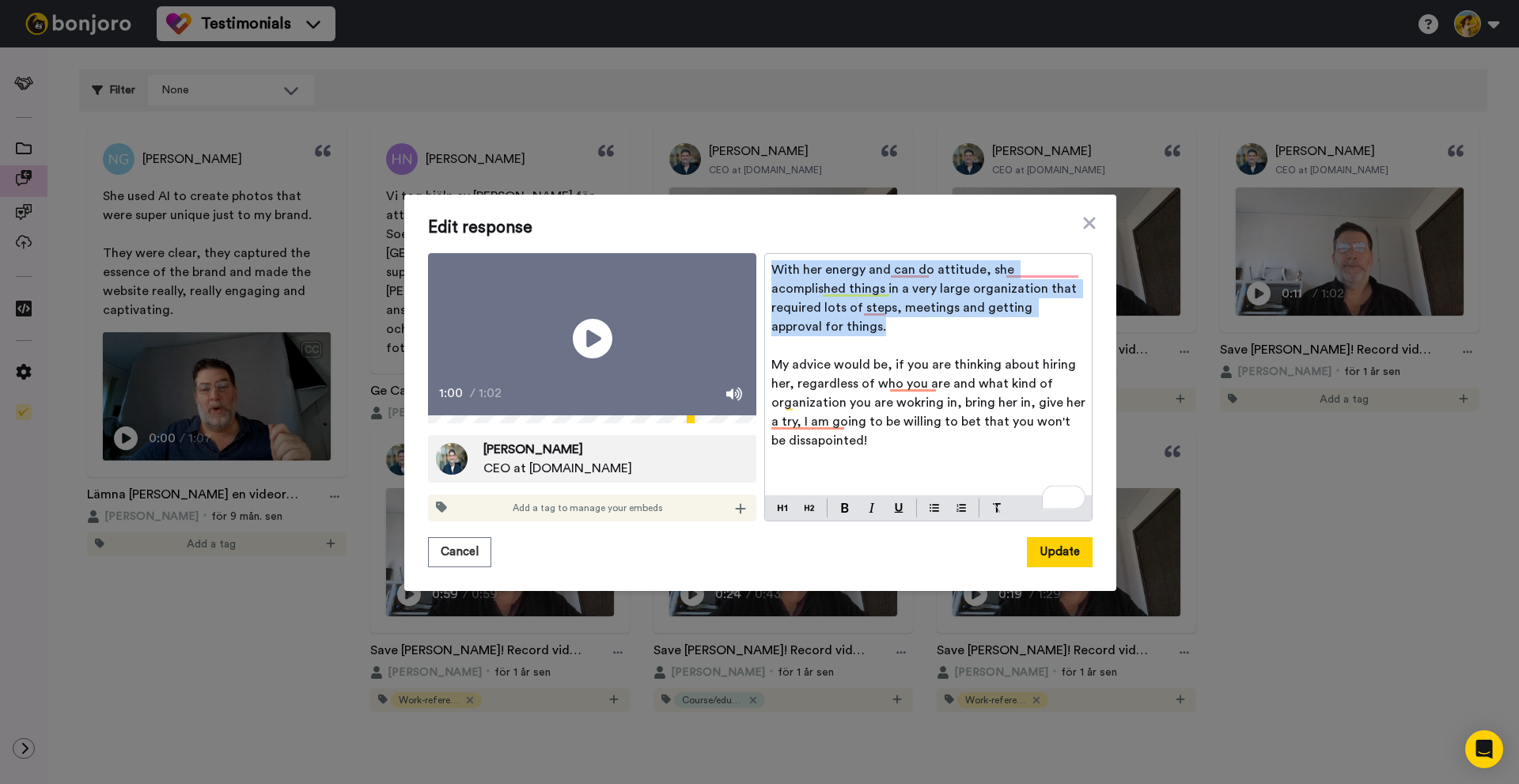
drag, startPoint x: 1054, startPoint y: 298, endPoint x: 739, endPoint y: 236, distance: 321.0
click at [739, 236] on div "Edit response Play/Pause 1:00 / 1:02 [PERSON_NAME] CEO at [DOMAIN_NAME] Add a t…" at bounding box center [760, 392] width 665 height 349
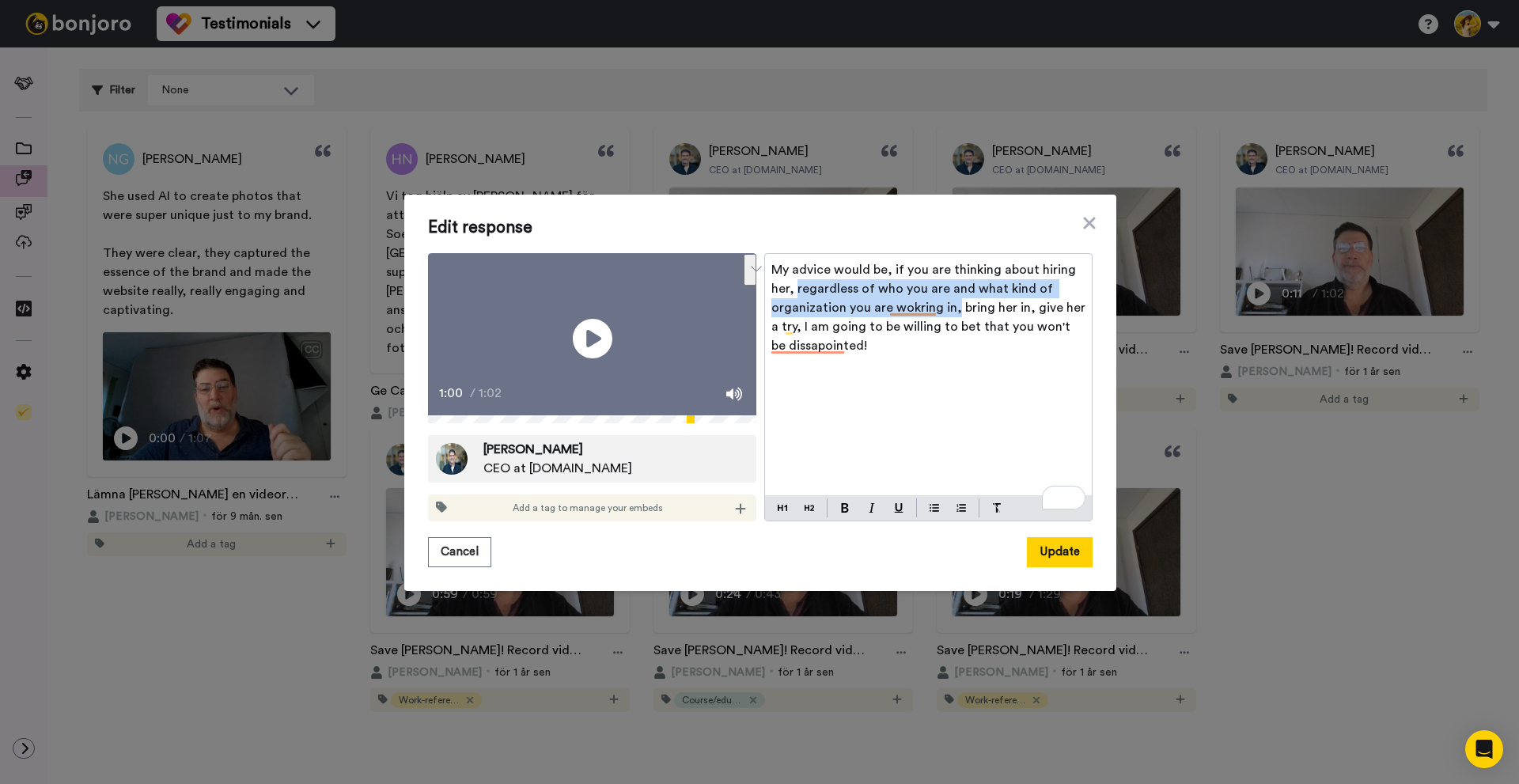
drag, startPoint x: 790, startPoint y: 275, endPoint x: 949, endPoint y: 296, distance: 160.4
click at [949, 296] on span "My advice would be, if you are thinking about hiring her, regardless of who you…" at bounding box center [930, 307] width 318 height 88
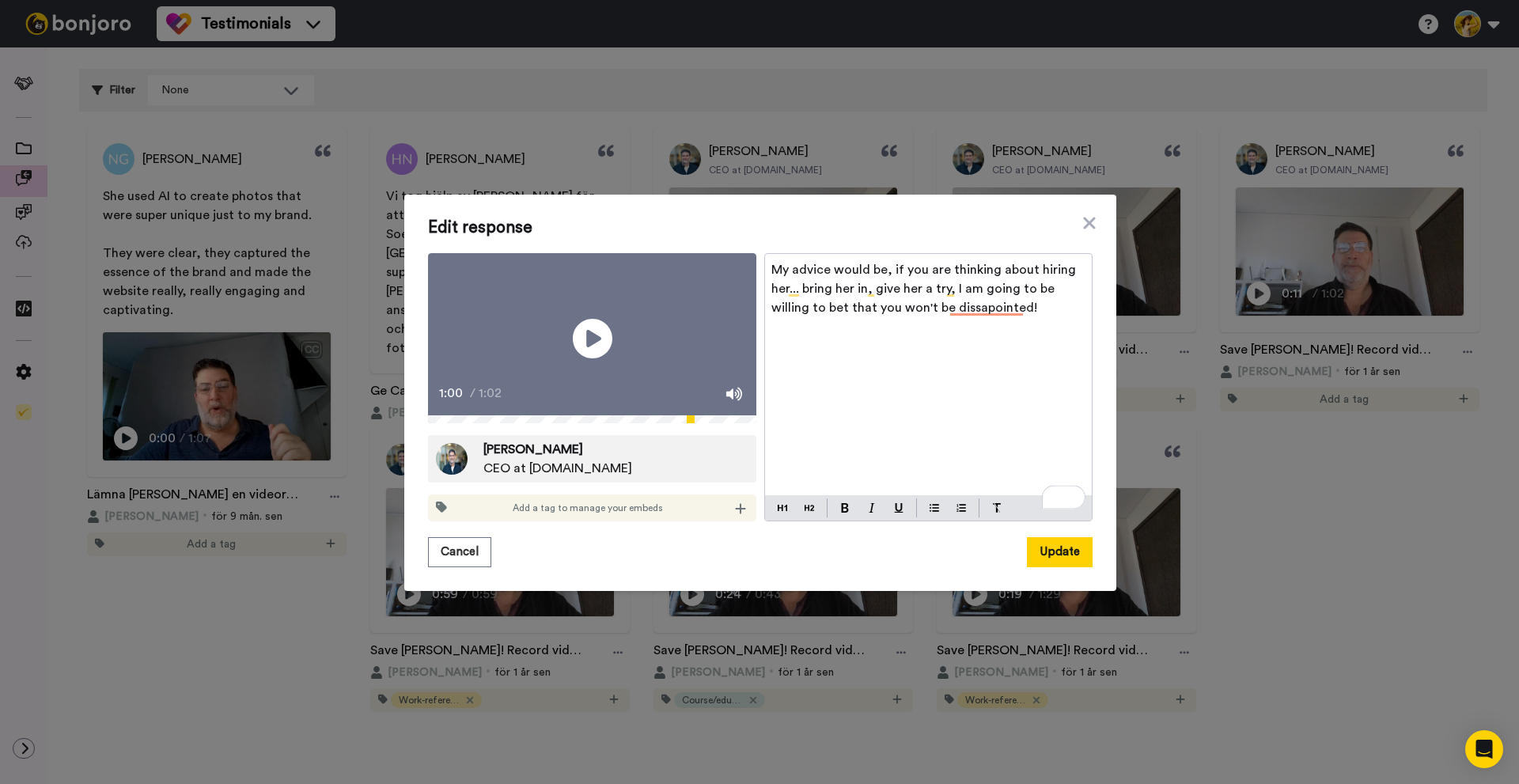
click at [882, 291] on span "My advice would be, if you are thinking about hiring her... bring her in, give …" at bounding box center [925, 288] width 308 height 51
click at [989, 308] on div "My advice would be, if you are thinking about hiring her... bring her in, give …" at bounding box center [929, 375] width 326 height 242
click at [1061, 298] on p "My advice would be, if you are thinking about hiring her... bring her in, give …" at bounding box center [929, 289] width 314 height 57
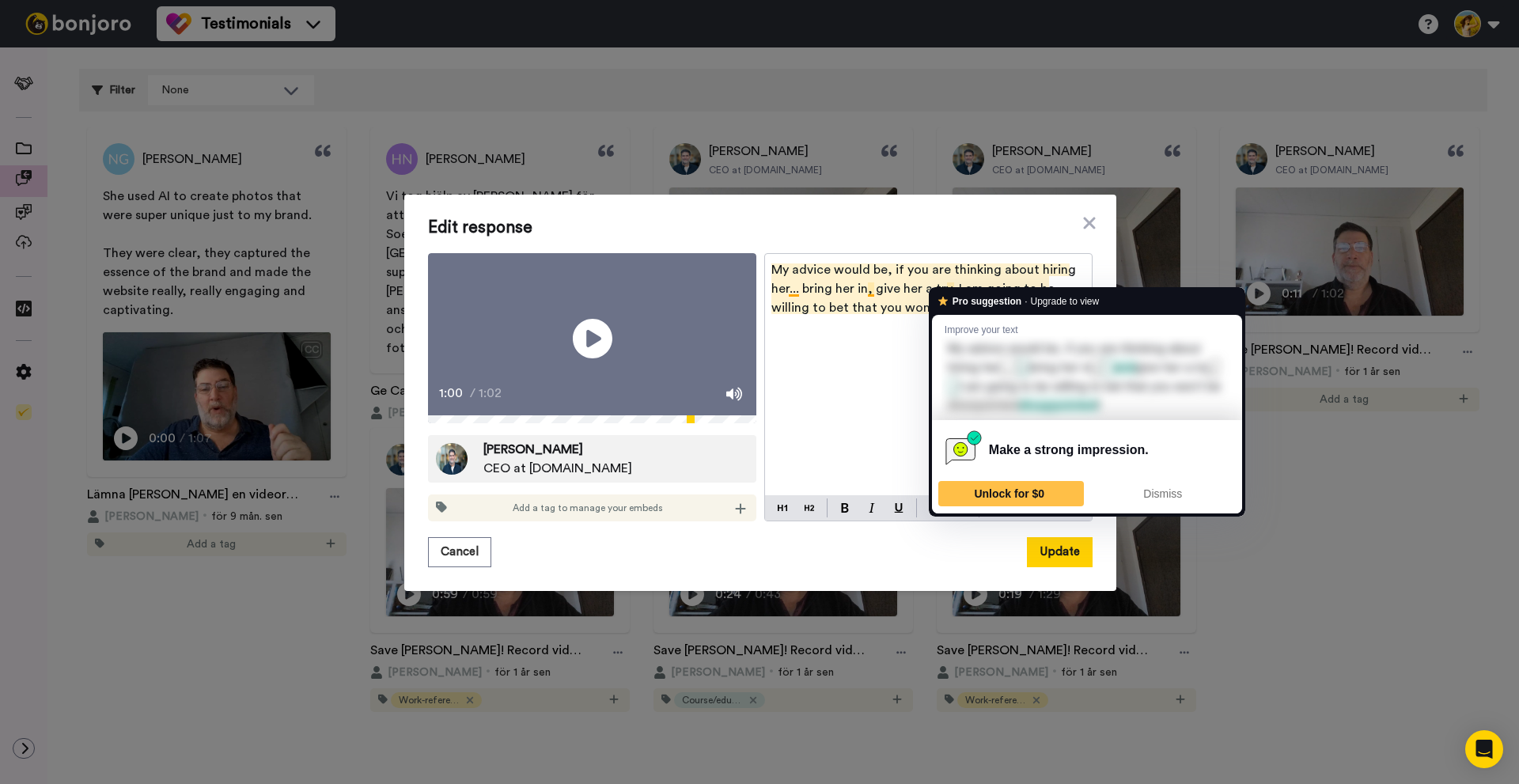
click at [945, 279] on span "My advice would be, if you are thinking about hiring her... bring her in, give …" at bounding box center [925, 288] width 308 height 51
click at [886, 316] on div "My advice would be, if you are thinking about hiring her... bring her in, give …" at bounding box center [929, 375] width 326 height 242
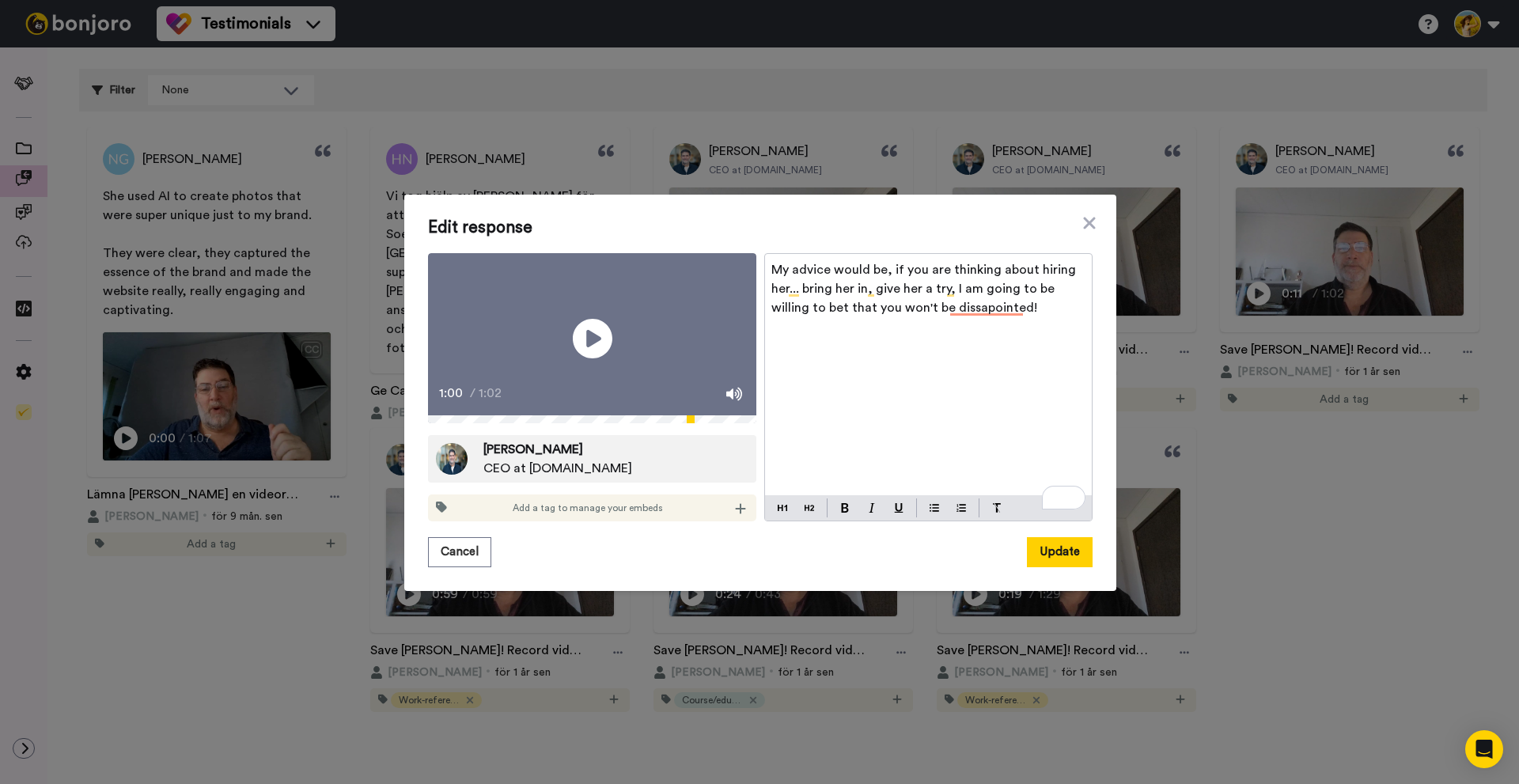
click at [951, 269] on p "My advice would be, if you are thinking about hiring her... bring her in, give …" at bounding box center [929, 289] width 314 height 57
click at [971, 302] on span "My advice would be, if you are thinking about hiring her... bring her in, give …" at bounding box center [925, 288] width 308 height 51
click at [986, 356] on button "Add to dictionary" at bounding box center [1018, 370] width 165 height 29
click at [987, 295] on span "My advice would be, if you are thinking about hiring her... bring her in, give …" at bounding box center [925, 288] width 308 height 51
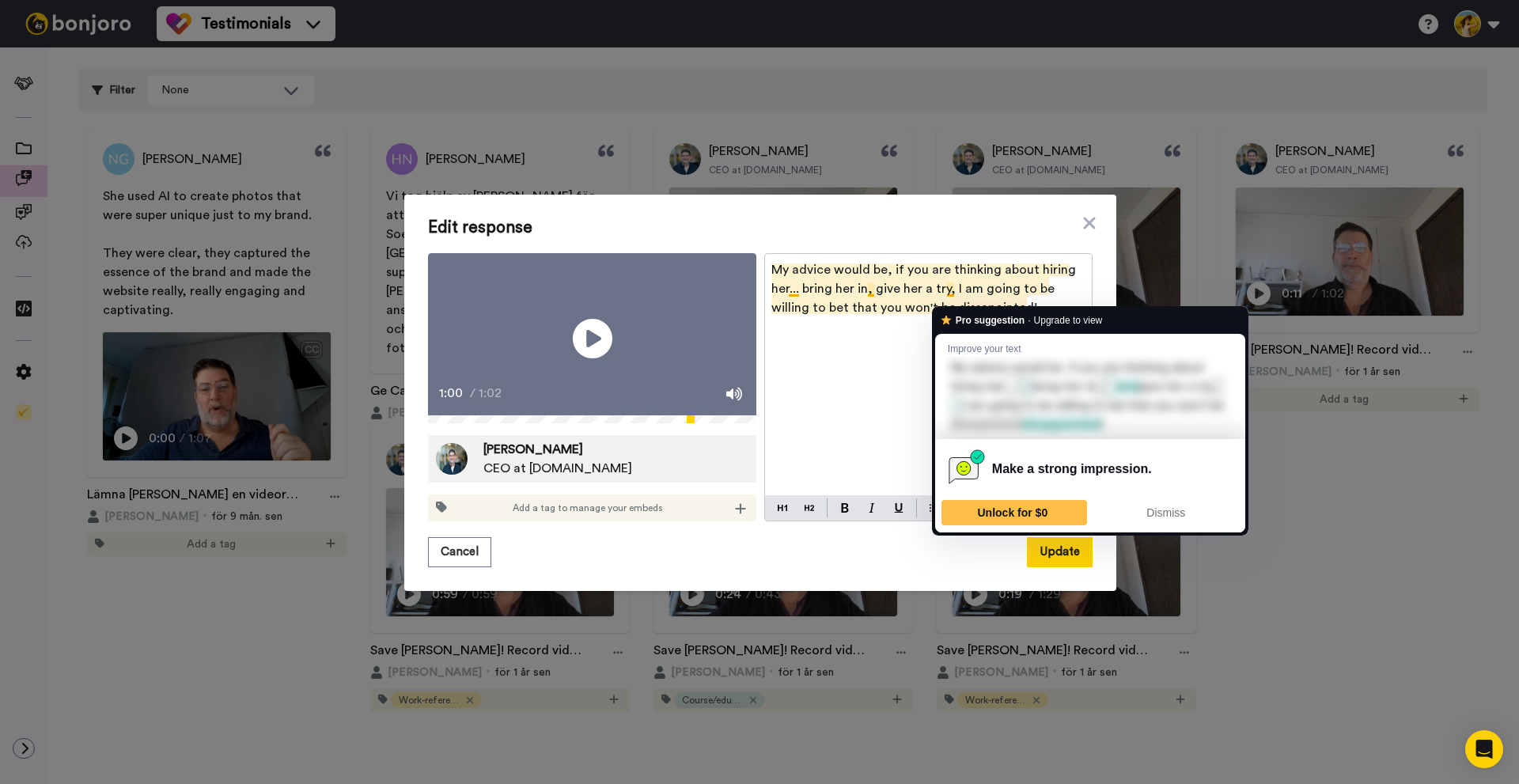
click at [946, 282] on span "My advice would be, if you are thinking about hiring her... bring her in, give …" at bounding box center [925, 288] width 308 height 51
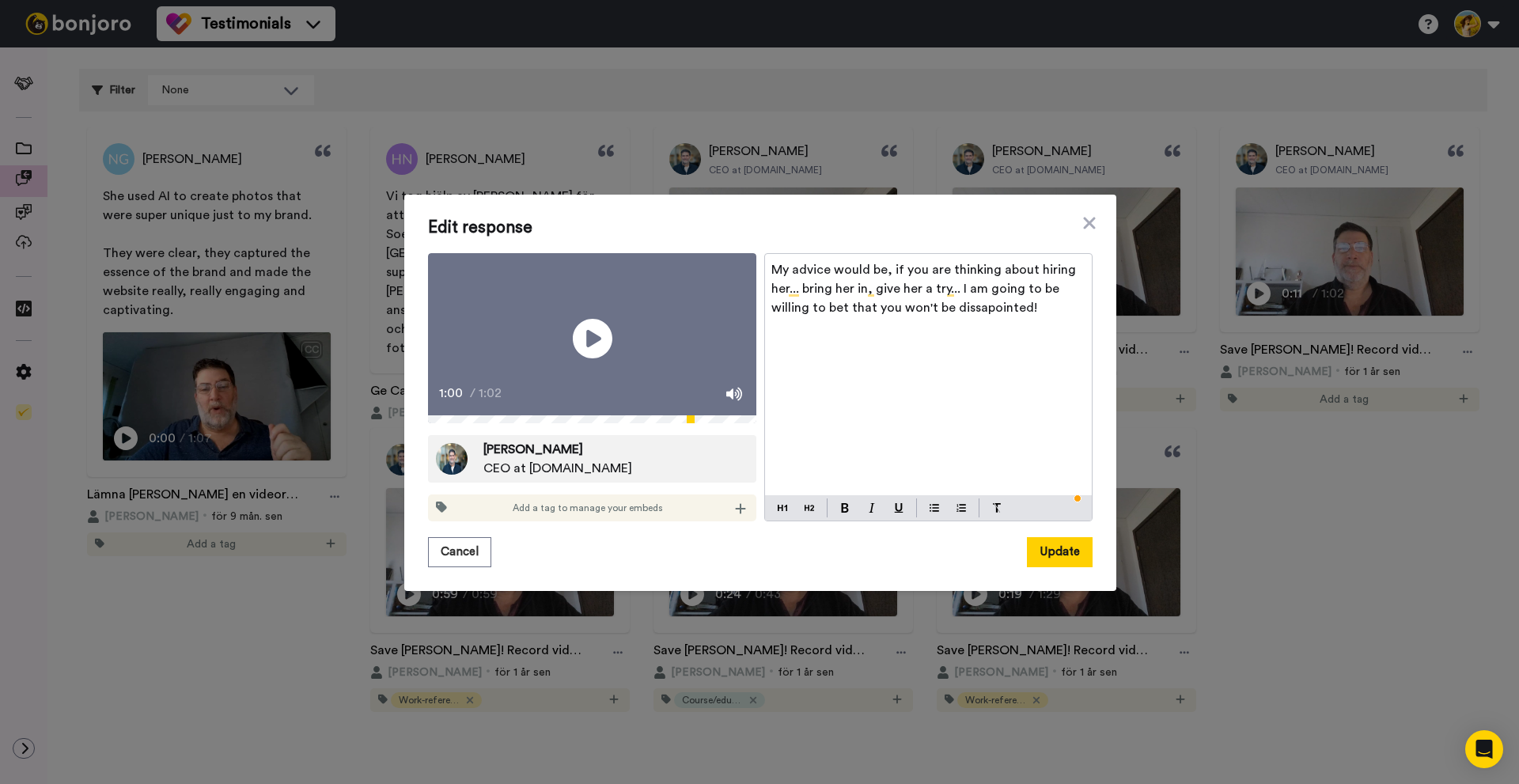
click at [964, 320] on div "My advice would be, if you are thinking about hiring her... bring her in, give …" at bounding box center [929, 375] width 326 height 242
click at [1035, 304] on p "My advice would be, if you are thinking about hiring her... bring her in, give …" at bounding box center [929, 289] width 314 height 57
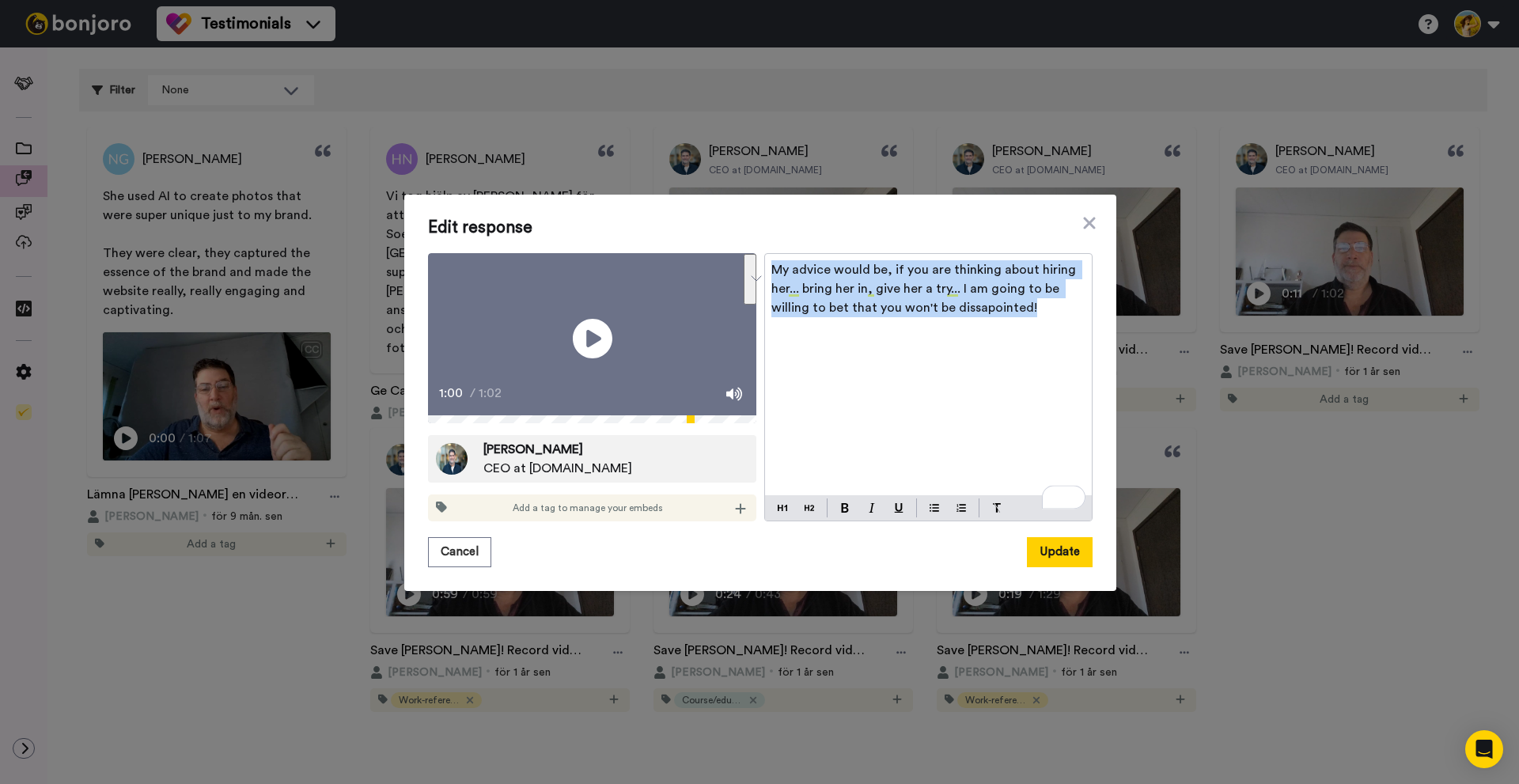
drag, startPoint x: 1048, startPoint y: 304, endPoint x: 635, endPoint y: 246, distance: 417.1
click at [635, 253] on div "Play/Pause 1:00 / 1:02 [PERSON_NAME] CEO at [DOMAIN_NAME] Add a tag to manage y…" at bounding box center [760, 387] width 665 height 268
copy span "My advice would be, if you are thinking about hiring her... bring her in, give …"
